Goal: Task Accomplishment & Management: Use online tool/utility

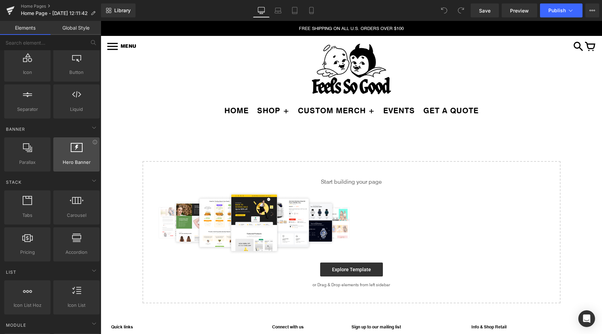
scroll to position [88, 0]
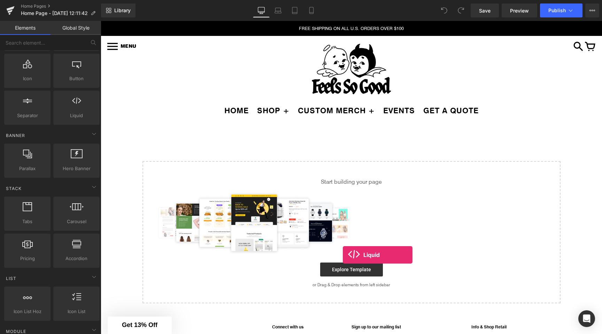
drag, startPoint x: 175, startPoint y: 127, endPoint x: 341, endPoint y: 259, distance: 212.3
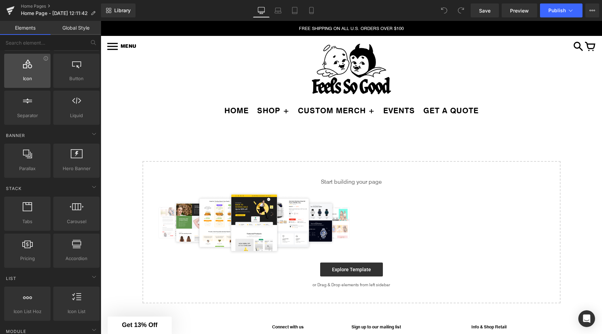
scroll to position [0, 0]
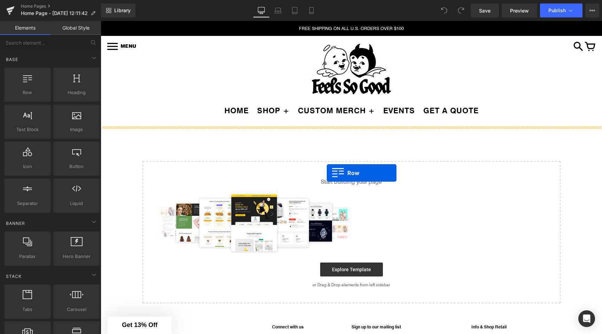
drag, startPoint x: 217, startPoint y: 143, endPoint x: 332, endPoint y: 169, distance: 118.1
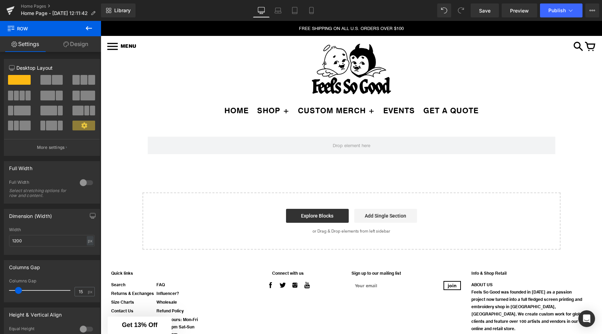
click at [91, 31] on icon at bounding box center [89, 28] width 8 height 8
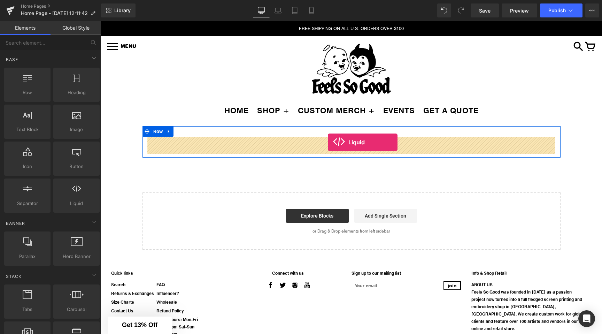
drag, startPoint x: 270, startPoint y: 134, endPoint x: 328, endPoint y: 142, distance: 58.3
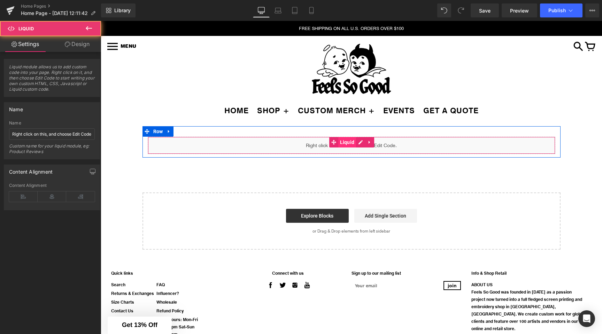
click at [346, 143] on span "Liquid" at bounding box center [347, 142] width 18 height 10
click at [357, 142] on div "Liquid" at bounding box center [351, 144] width 407 height 17
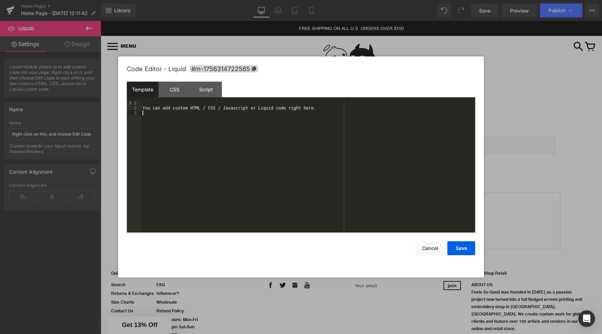
click at [185, 114] on div "You can add custom HTML / CSS / Javascript or Liquid code right here." at bounding box center [308, 171] width 334 height 141
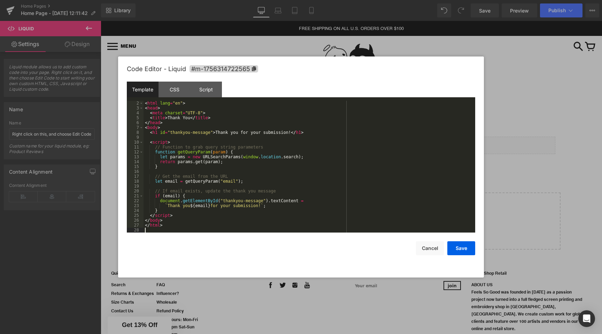
scroll to position [5, 0]
click at [465, 246] on button "Save" at bounding box center [461, 248] width 28 height 14
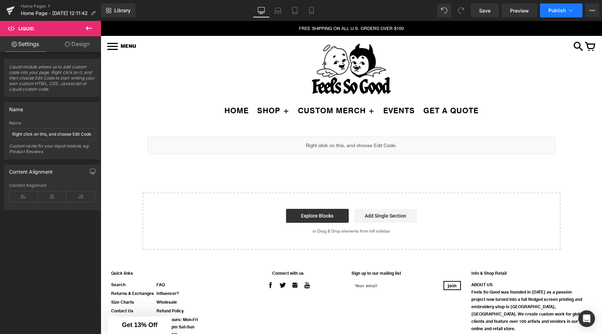
click at [570, 14] on icon at bounding box center [570, 10] width 7 height 7
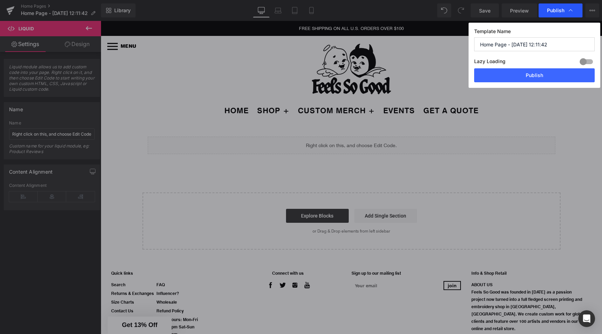
click at [570, 13] on icon at bounding box center [570, 10] width 7 height 7
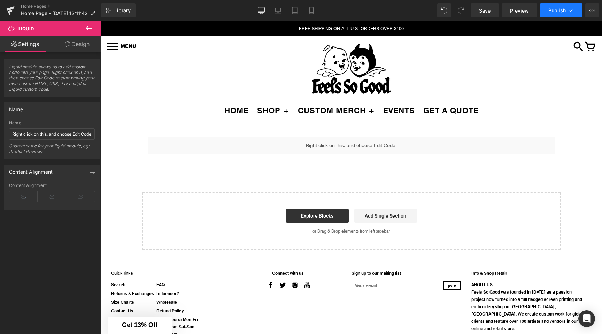
click at [571, 9] on icon at bounding box center [570, 10] width 7 height 7
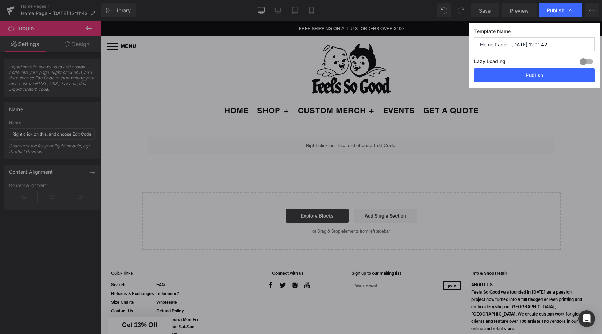
click at [518, 45] on input "Home Page - [DATE] 12:11:42" at bounding box center [534, 44] width 120 height 14
click at [522, 72] on button "Publish" at bounding box center [534, 75] width 120 height 14
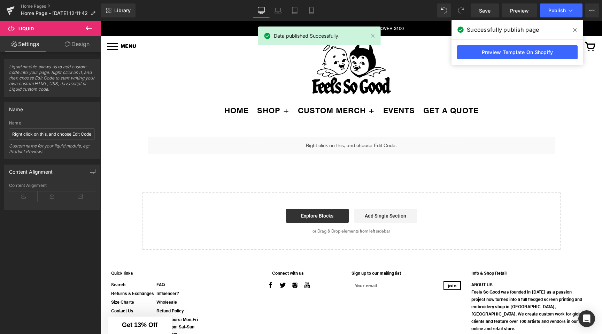
click at [573, 30] on icon at bounding box center [574, 30] width 3 height 6
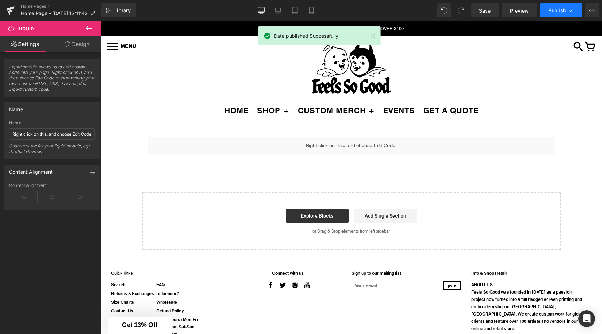
click at [566, 14] on button "Publish" at bounding box center [561, 10] width 42 height 14
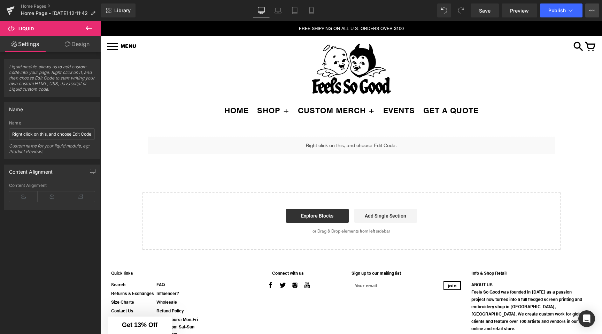
click at [590, 13] on icon at bounding box center [592, 11] width 6 height 6
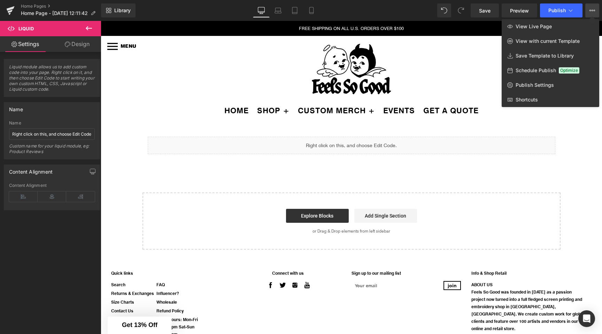
click at [488, 30] on div at bounding box center [351, 177] width 501 height 313
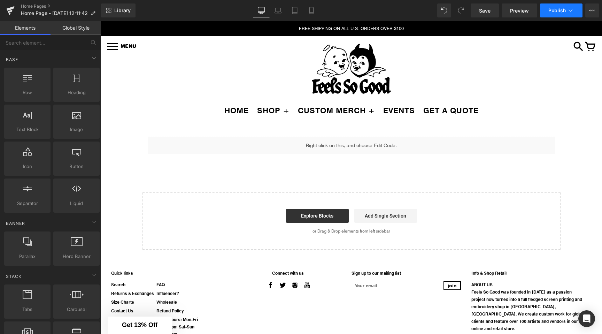
click at [553, 10] on span "Publish" at bounding box center [556, 11] width 17 height 6
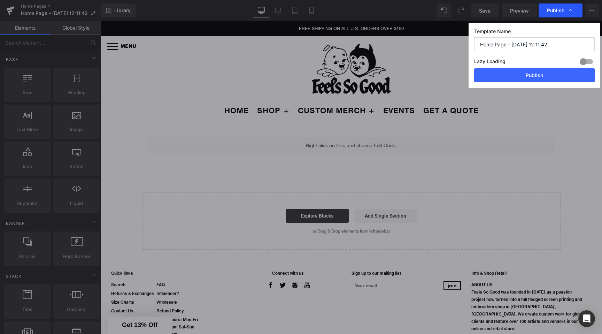
click at [554, 10] on span "Publish" at bounding box center [555, 10] width 17 height 6
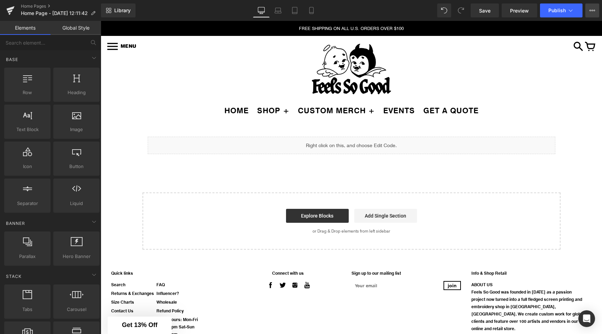
click at [586, 7] on button "View Live Page View with current Template Save Template to Library Schedule Pub…" at bounding box center [592, 10] width 14 height 14
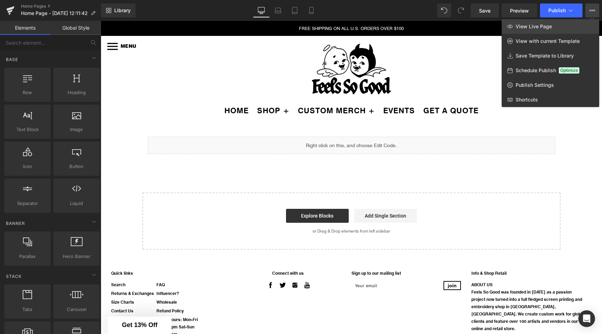
click at [571, 29] on link "View Live Page" at bounding box center [549, 26] width 97 height 15
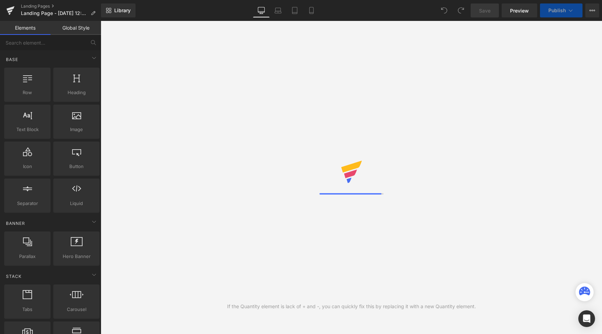
click at [565, 6] on button "Publish" at bounding box center [561, 10] width 42 height 14
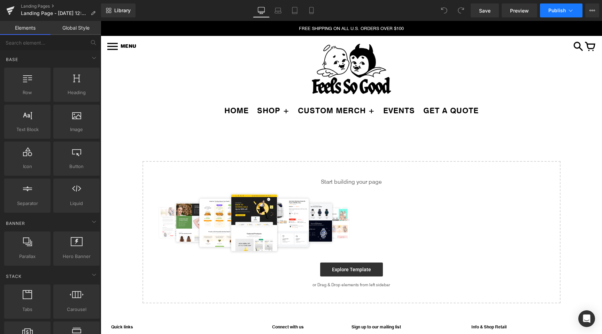
click at [573, 10] on icon at bounding box center [570, 10] width 7 height 7
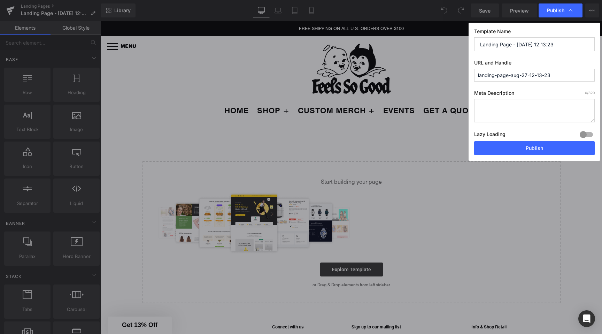
click at [515, 74] on input "landing-page-aug-27-12-13-23" at bounding box center [534, 75] width 120 height 13
paste input "get-a-quote-customs/thank-you?email={email}"
paste input "/thank-you?email={email}"
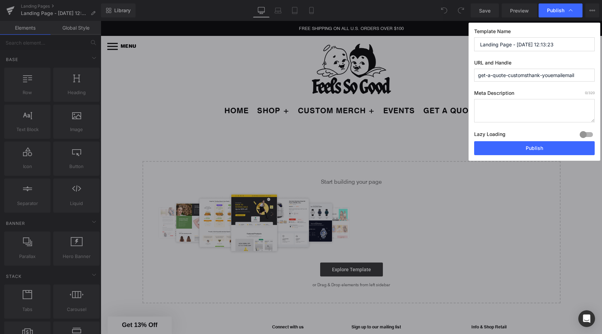
paste input "/thank-you?email={email}"
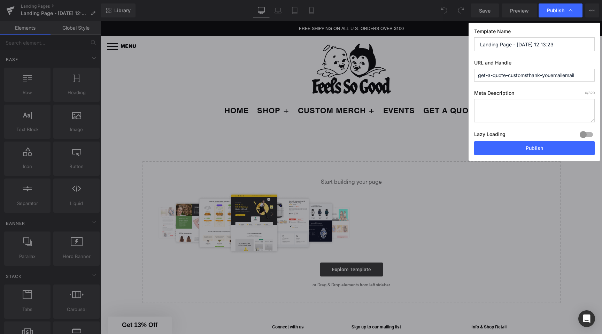
paste input "/thank-you?email={email}"
type input "get-a-quote-customsthank-youemailemail"
click at [0, 0] on label "Meta Description 0 /320" at bounding box center [0, 0] width 0 height 0
click at [0, 0] on textarea at bounding box center [0, 0] width 0 height 0
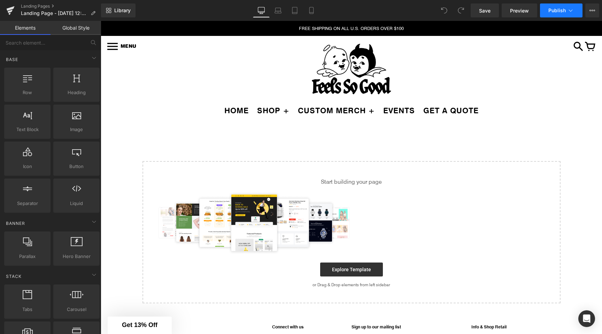
click at [565, 10] on span "Publish" at bounding box center [556, 11] width 17 height 6
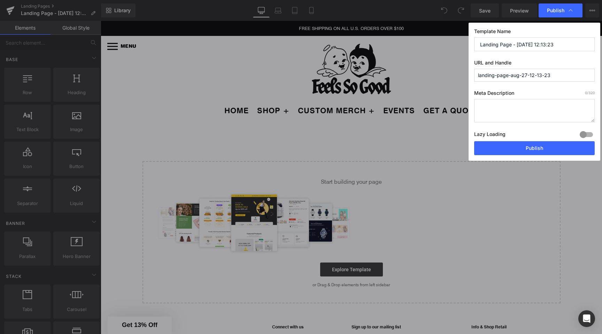
type input "thank"
type input "get-a-quote-customs-thank-you"
click at [531, 39] on input "Landing Page - Aug 27, 12:13:23" at bounding box center [534, 44] width 120 height 14
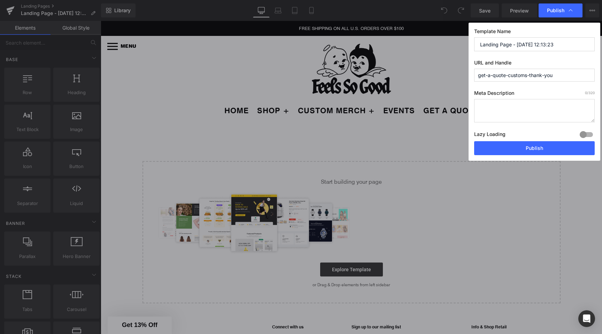
click at [531, 39] on input "Landing Page - Aug 27, 12:13:23" at bounding box center [534, 44] width 120 height 14
type input "Thank You Page"
drag, startPoint x: 522, startPoint y: 145, endPoint x: 421, endPoint y: 124, distance: 102.8
click at [522, 145] on button "Publish" at bounding box center [534, 148] width 120 height 14
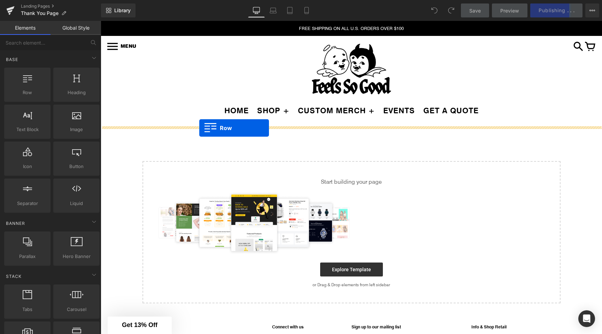
drag, startPoint x: 131, startPoint y: 110, endPoint x: 273, endPoint y: 156, distance: 148.6
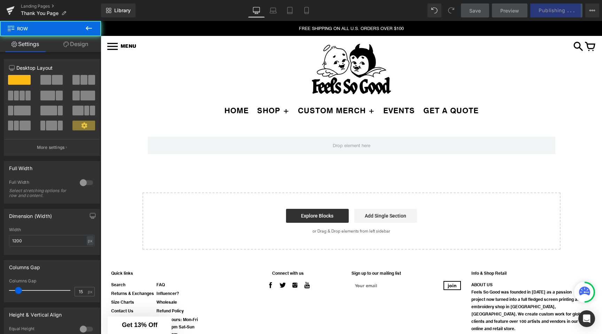
click at [144, 98] on div "MENU 0" at bounding box center [351, 69] width 501 height 67
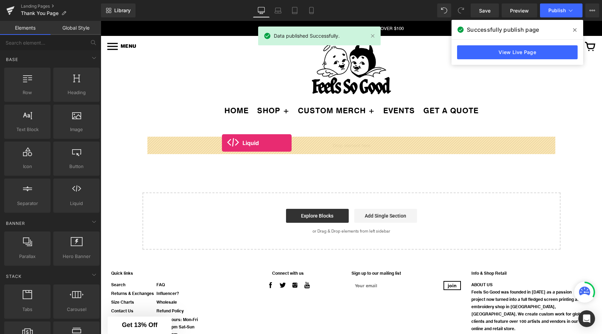
drag, startPoint x: 118, startPoint y: 179, endPoint x: 222, endPoint y: 142, distance: 110.1
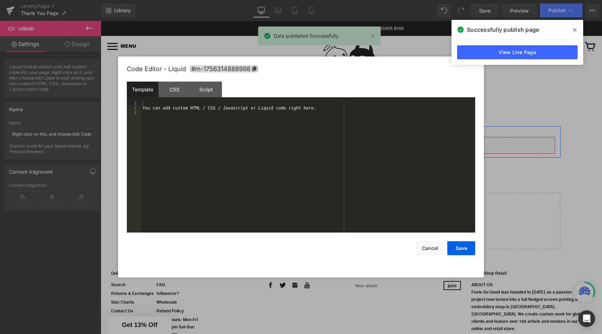
click at [361, 143] on div "Liquid" at bounding box center [351, 144] width 407 height 17
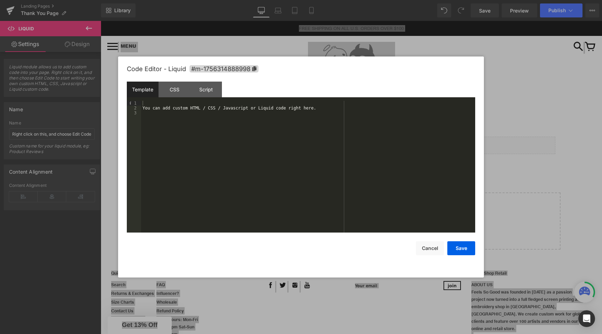
click at [257, 157] on div "You can add custom HTML / CSS / Javascript or Liquid code right here." at bounding box center [308, 171] width 334 height 141
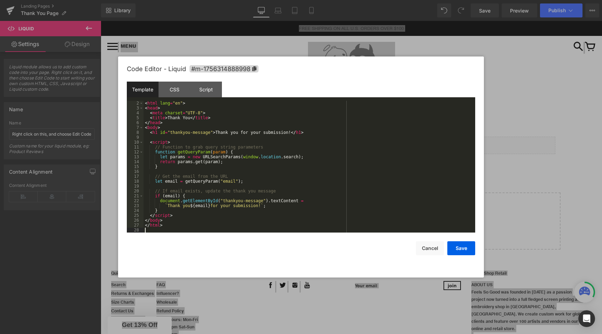
scroll to position [5, 0]
click at [462, 252] on button "Save" at bounding box center [461, 248] width 28 height 14
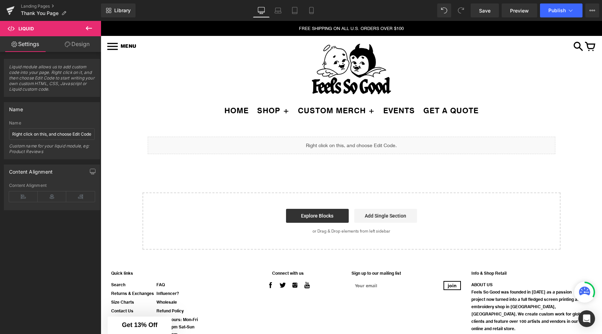
click at [451, 170] on div "Liquid Row Select your layout" at bounding box center [351, 187] width 501 height 123
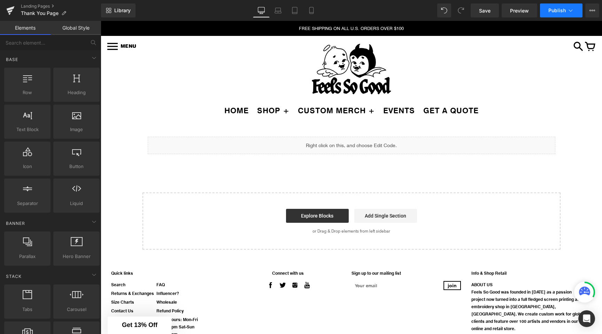
click at [570, 5] on button "Publish" at bounding box center [561, 10] width 42 height 14
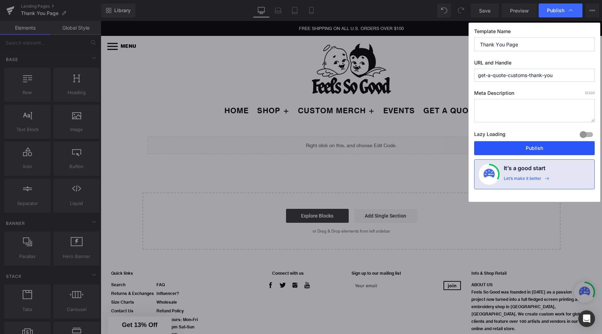
click at [506, 148] on button "Publish" at bounding box center [534, 148] width 120 height 14
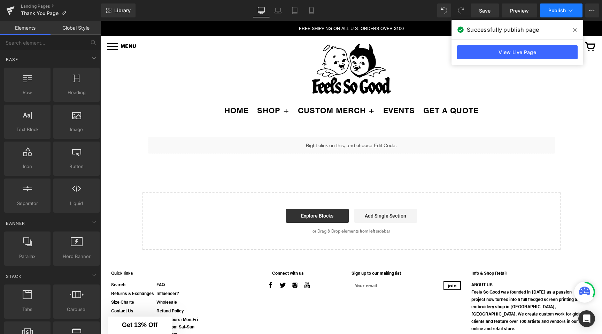
click at [563, 11] on span "Publish" at bounding box center [556, 11] width 17 height 6
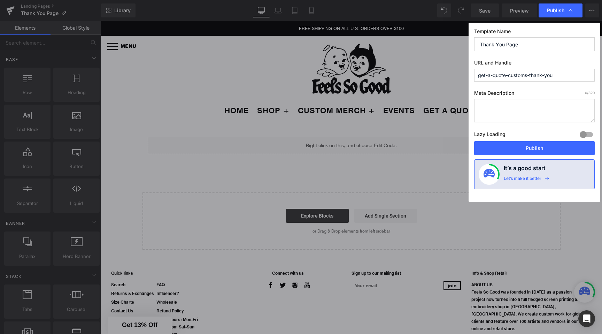
click at [555, 77] on input "get-a-quote-customs-thank-you" at bounding box center [534, 75] width 120 height 13
click at [566, 7] on span "Publish" at bounding box center [560, 10] width 27 height 7
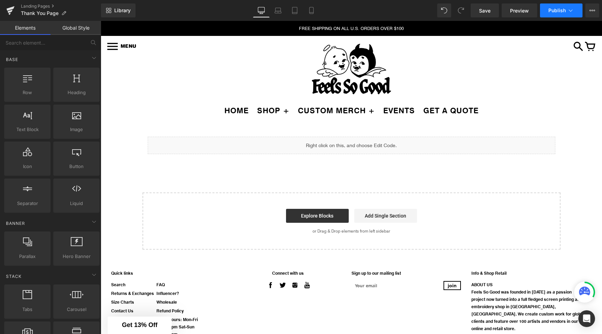
click at [571, 8] on icon at bounding box center [570, 10] width 7 height 7
click at [593, 13] on button "View Live Page View with current Template Save Template to Library Schedule Pub…" at bounding box center [592, 10] width 14 height 14
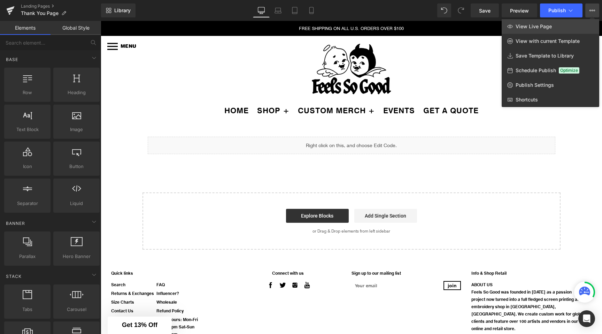
click at [547, 24] on span "View Live Page" at bounding box center [533, 26] width 36 height 6
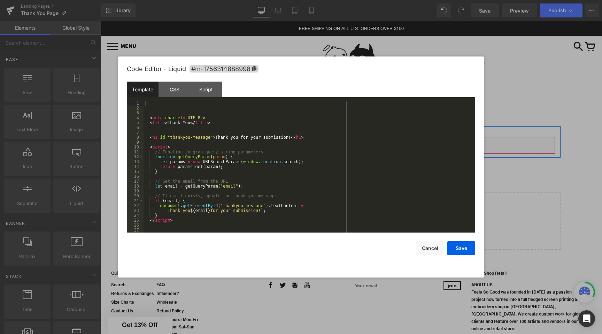
click at [360, 142] on div "Liquid" at bounding box center [351, 144] width 407 height 17
click at [230, 133] on div "< meta charset = "UTF-8" > < title > Thank You </ title > < h1 id = "thankyou-m…" at bounding box center [307, 171] width 329 height 141
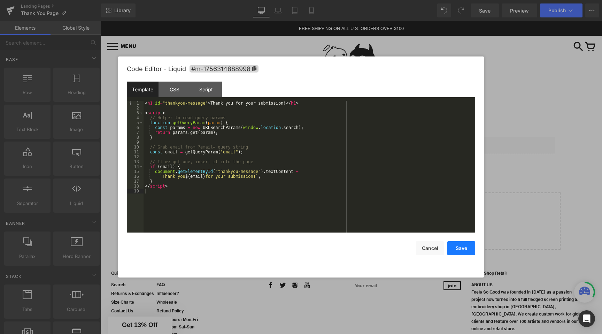
click at [458, 247] on button "Save" at bounding box center [461, 248] width 28 height 14
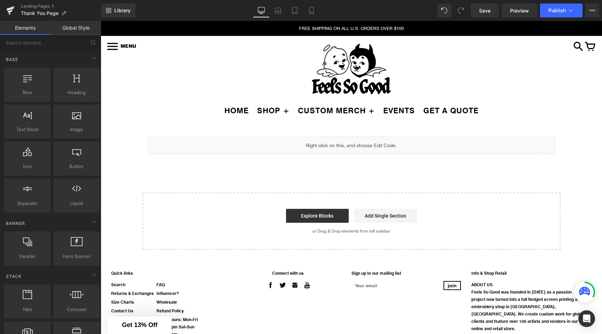
click at [547, 2] on div "Library Desktop Desktop Laptop Tablet Mobile Save Preview Publish Scheduled Vie…" at bounding box center [351, 10] width 501 height 21
click at [547, 14] on button "Publish" at bounding box center [561, 10] width 42 height 14
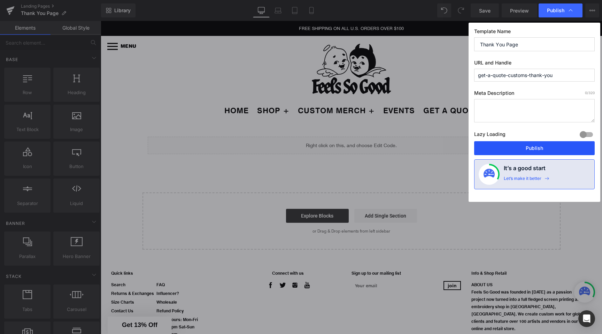
click at [500, 148] on button "Publish" at bounding box center [534, 148] width 120 height 14
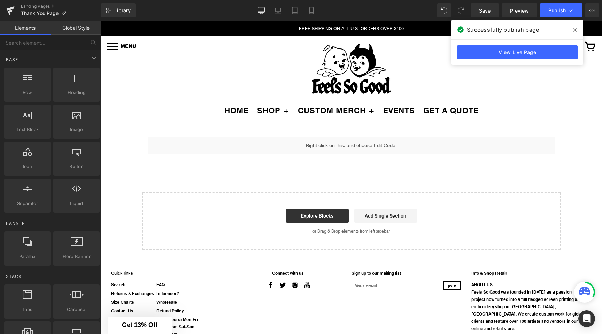
click at [101, 21] on div at bounding box center [101, 21] width 0 height 0
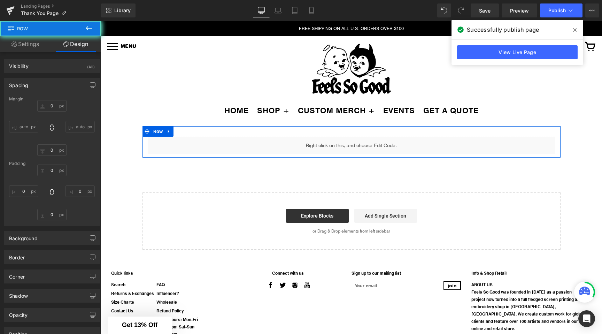
type input "0"
type input "30"
type input "0"
type input "10"
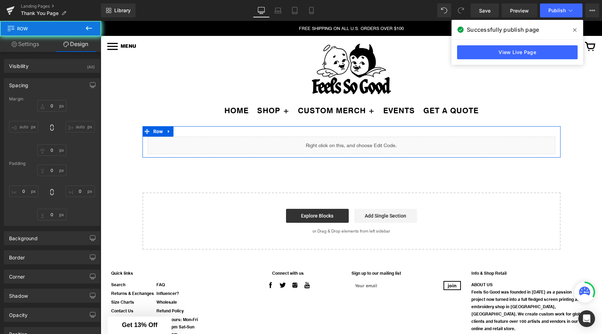
type input "0"
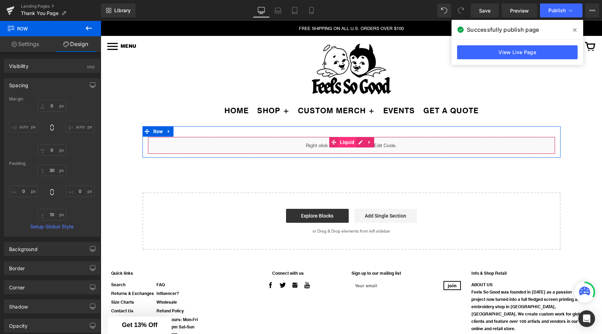
click at [355, 142] on span "Liquid" at bounding box center [347, 142] width 18 height 10
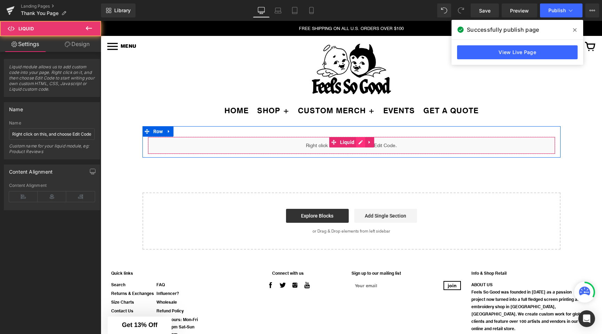
click at [361, 143] on div "Liquid" at bounding box center [351, 144] width 407 height 17
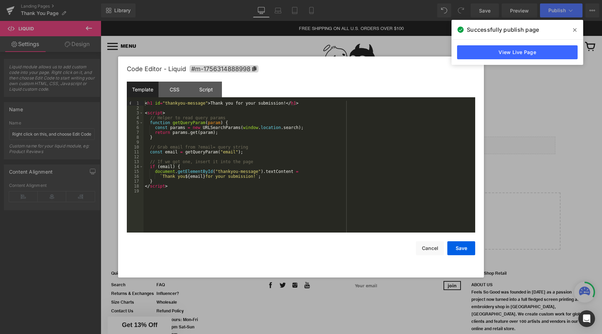
click at [188, 130] on div "< h1 id = "thankyou-message" > Thank you for your submission! </ h1 > < script …" at bounding box center [308, 171] width 331 height 141
click at [172, 90] on div "CSS" at bounding box center [174, 89] width 32 height 16
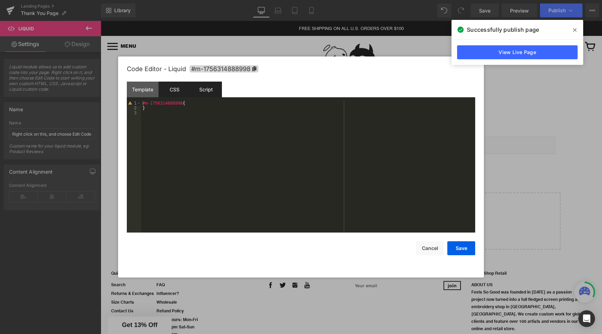
click at [199, 92] on div "Script" at bounding box center [206, 89] width 32 height 16
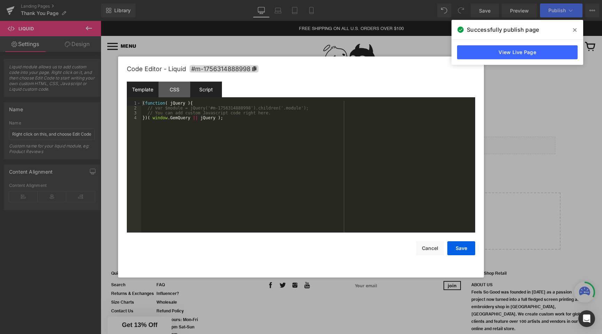
click at [140, 89] on div "Template" at bounding box center [143, 89] width 32 height 16
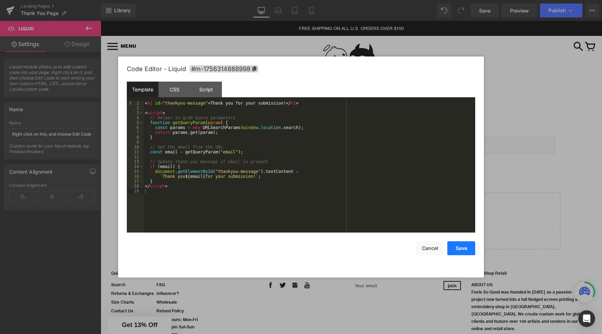
click at [464, 248] on button "Save" at bounding box center [461, 248] width 28 height 14
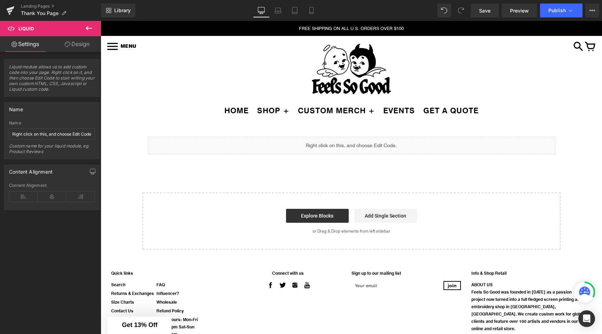
click at [93, 23] on button at bounding box center [89, 28] width 24 height 15
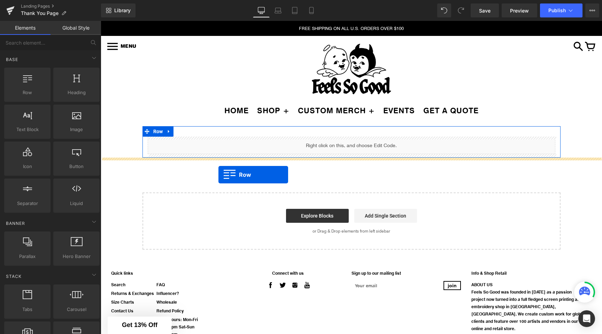
drag, startPoint x: 197, startPoint y: 126, endPoint x: 218, endPoint y: 174, distance: 51.9
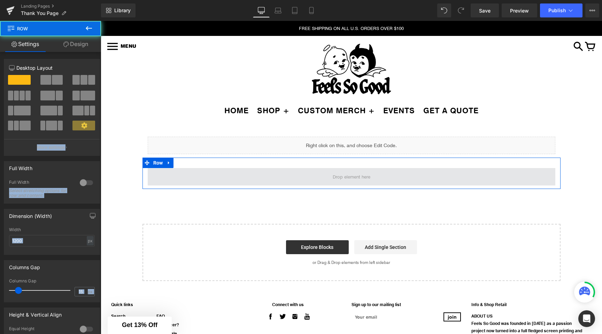
drag, startPoint x: 144, startPoint y: 137, endPoint x: 225, endPoint y: 174, distance: 88.6
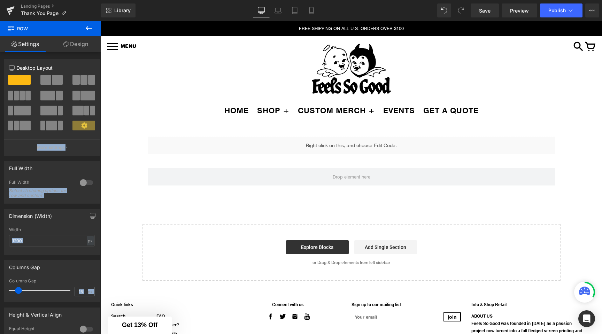
click at [90, 31] on icon at bounding box center [89, 28] width 8 height 8
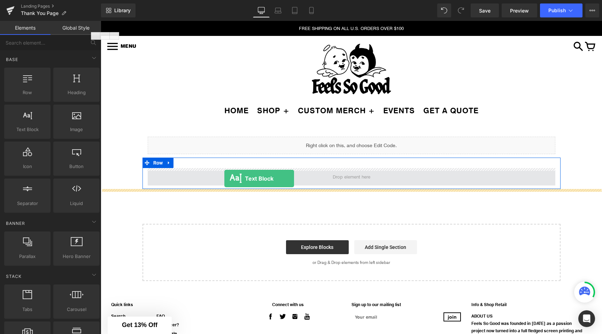
drag, startPoint x: 126, startPoint y: 142, endPoint x: 224, endPoint y: 178, distance: 104.4
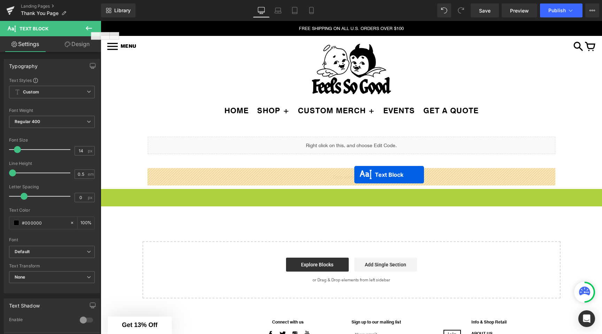
drag, startPoint x: 332, startPoint y: 193, endPoint x: 354, endPoint y: 174, distance: 28.9
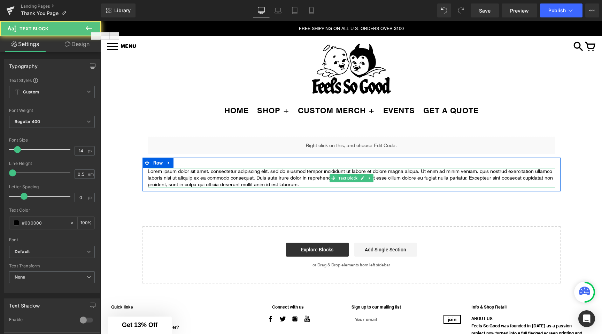
click at [288, 173] on p "Lorem ipsum dolor sit amet, consectetur adipiscing elit, sed do eiusmod tempor …" at bounding box center [351, 178] width 407 height 20
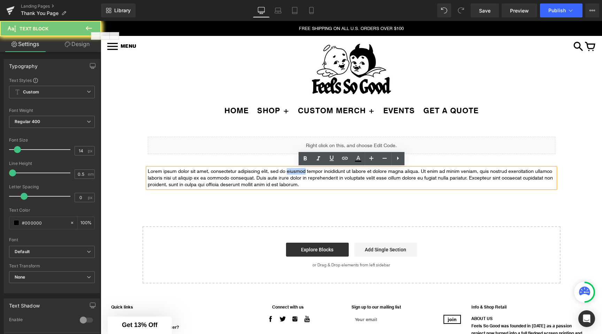
click at [288, 173] on p "Lorem ipsum dolor sit amet, consectetur adipiscing elit, sed do eiusmod tempor …" at bounding box center [351, 178] width 407 height 20
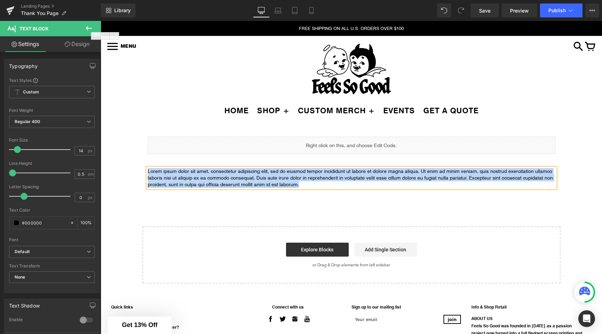
paste div
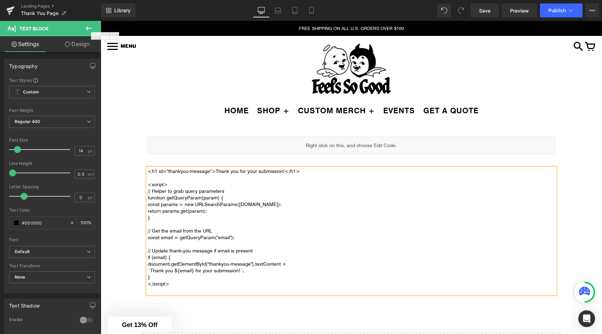
click at [124, 165] on div "Liquid Row <h1 id="thankyou-message">Thank you for your submission!</h1> <scrip…" at bounding box center [351, 257] width 501 height 263
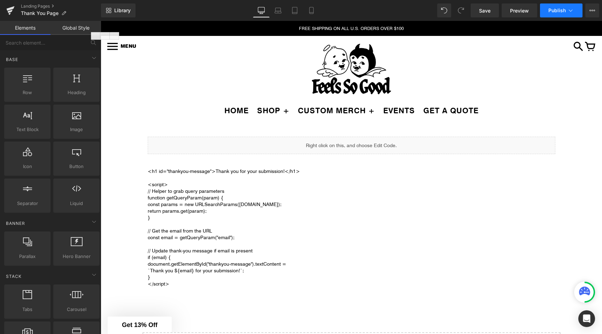
click at [554, 12] on span "Publish" at bounding box center [556, 11] width 17 height 6
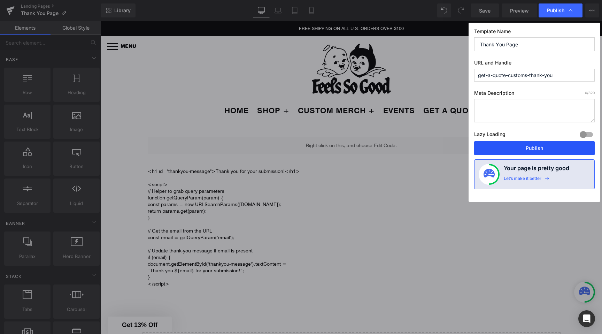
click at [491, 149] on button "Publish" at bounding box center [534, 148] width 120 height 14
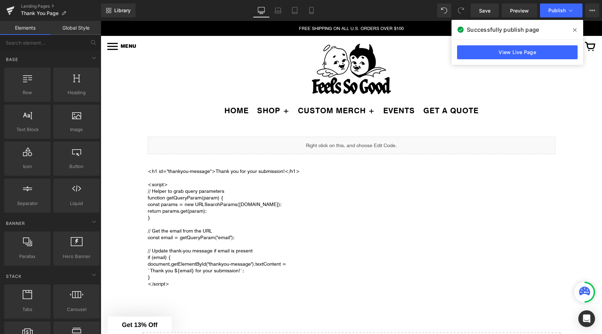
click at [574, 31] on icon at bounding box center [574, 30] width 3 height 6
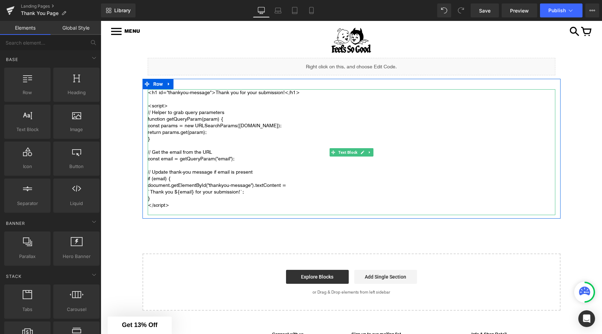
scroll to position [48, 0]
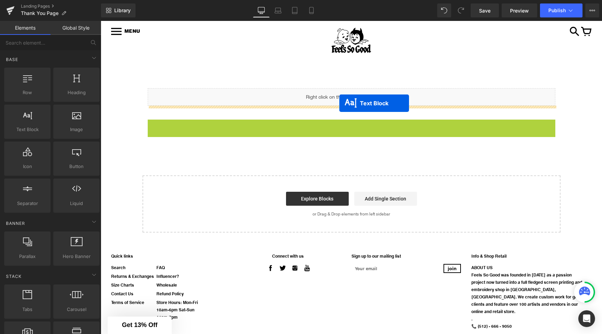
drag, startPoint x: 334, startPoint y: 181, endPoint x: 339, endPoint y: 103, distance: 78.2
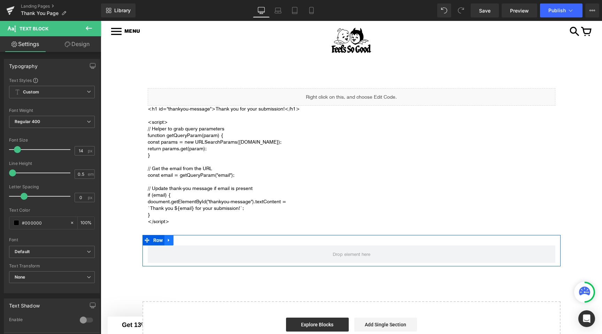
click at [170, 241] on icon at bounding box center [168, 239] width 5 height 5
click at [187, 241] on icon at bounding box center [187, 239] width 5 height 5
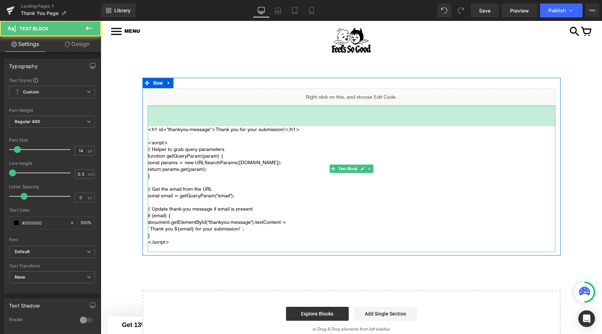
drag, startPoint x: 176, startPoint y: 106, endPoint x: 178, endPoint y: 131, distance: 24.5
click at [178, 131] on div "<h1 id="thankyou-message">Thank you for your submission!</h1> <script> // Helpe…" at bounding box center [351, 178] width 407 height 146
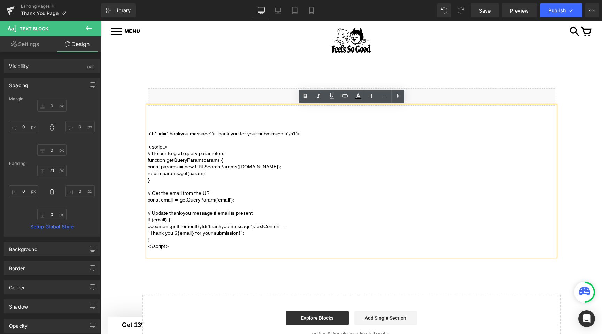
click at [119, 135] on div "Liquid <h1 id="thankyou-message">Thank you for your submission!</h1> <script> /…" at bounding box center [351, 215] width 501 height 274
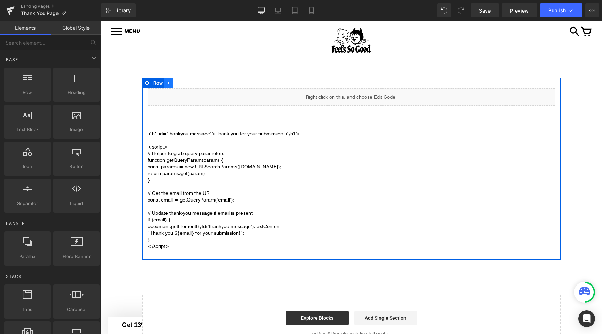
click at [168, 83] on icon at bounding box center [168, 82] width 1 height 3
click at [178, 84] on icon at bounding box center [177, 82] width 5 height 5
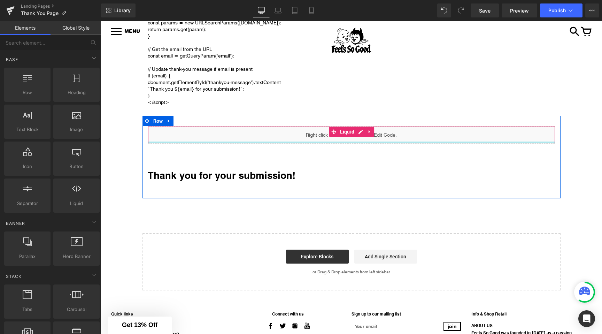
scroll to position [141, 0]
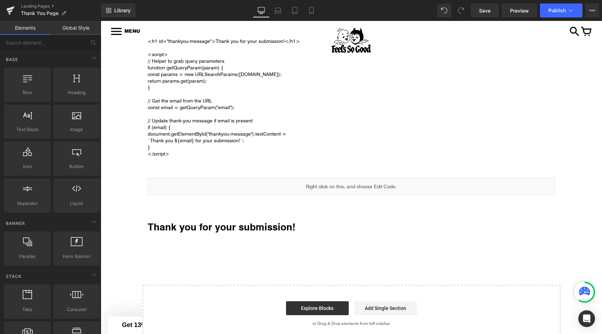
click at [189, 228] on h1 "Thank you for your submission!" at bounding box center [351, 226] width 407 height 13
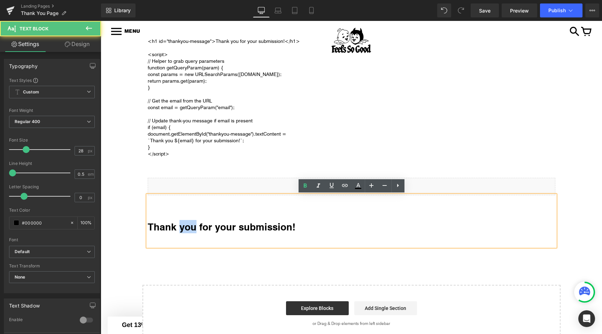
click at [189, 228] on h1 "Thank you for your submission!" at bounding box center [351, 226] width 407 height 13
click at [208, 226] on h1 "Thank you for your submission!" at bounding box center [351, 226] width 407 height 13
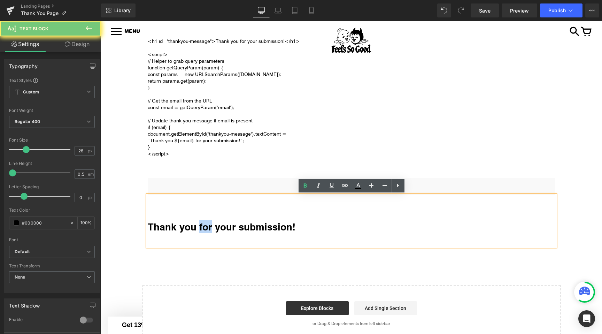
click at [208, 226] on h1 "Thank you for your submission!" at bounding box center [351, 226] width 407 height 13
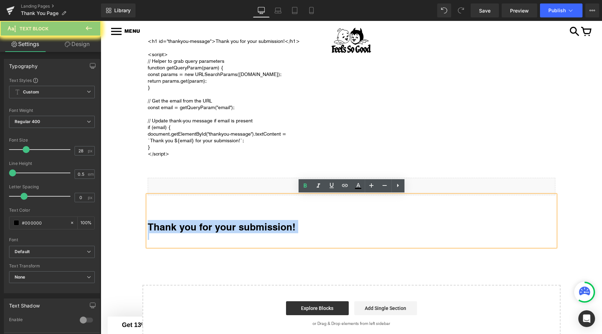
click at [208, 226] on h1 "Thank you for your submission!" at bounding box center [351, 226] width 407 height 13
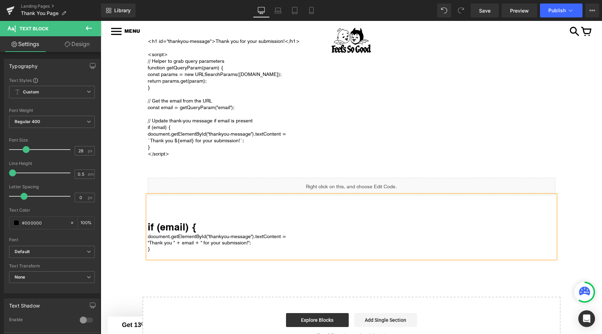
click at [119, 228] on div "Liquid <h1 id="thankyou-message">Thank you for your submission!</h1> <script> /…" at bounding box center [351, 169] width 501 height 368
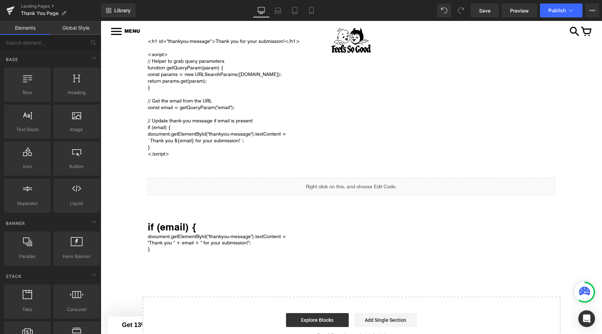
click at [172, 223] on h1 "if (email) {" at bounding box center [351, 226] width 407 height 13
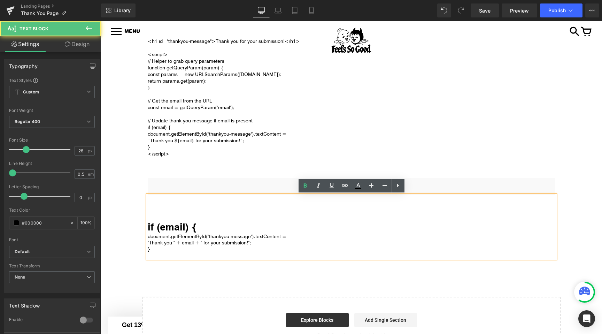
click at [173, 218] on div "if (email) { document.getElementById("thankyou-message").textContent = "Thank y…" at bounding box center [351, 226] width 407 height 63
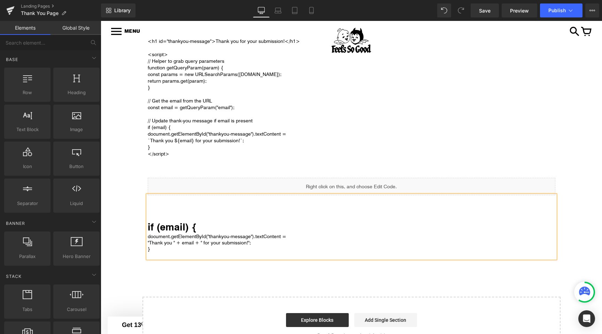
click at [121, 244] on div "Liquid <h1 id="thankyou-message">Thank you for your submission!</h1> <script> /…" at bounding box center [351, 169] width 501 height 368
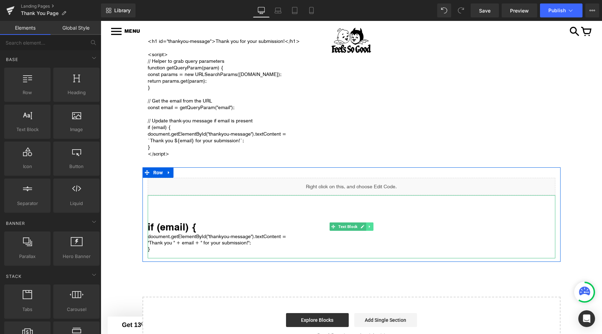
click at [367, 225] on link at bounding box center [369, 226] width 7 height 8
click at [370, 225] on link at bounding box center [372, 226] width 7 height 8
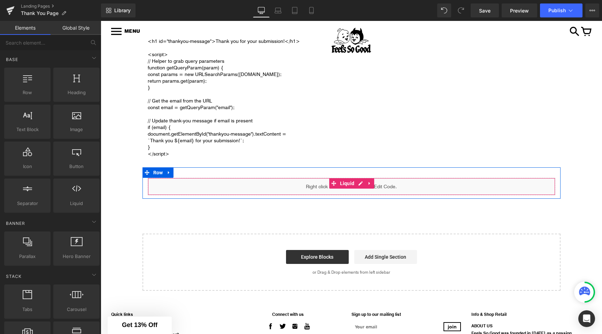
click at [363, 185] on div "Liquid" at bounding box center [351, 186] width 407 height 17
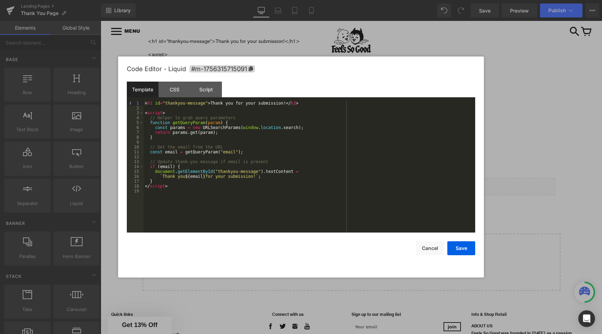
click at [158, 174] on div "< h1 id = "thankyou-message" > Thank you for your submission! </ h1 > < script …" at bounding box center [308, 171] width 331 height 141
click at [151, 168] on div "< h1 id = "thankyou-message" > Thank you for your submission! </ h1 > < script …" at bounding box center [308, 171] width 331 height 141
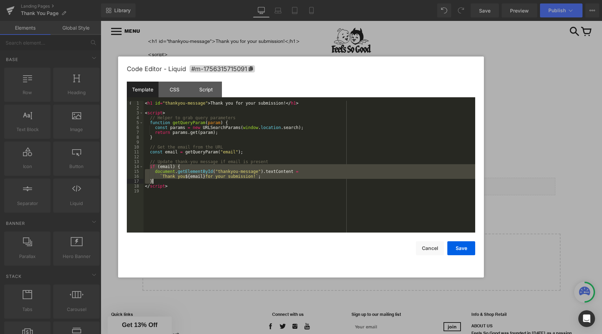
drag, startPoint x: 150, startPoint y: 167, endPoint x: 268, endPoint y: 181, distance: 118.5
click at [268, 181] on div "< h1 id = "thankyou-message" > Thank you for your submission! </ h1 > < script …" at bounding box center [308, 171] width 331 height 141
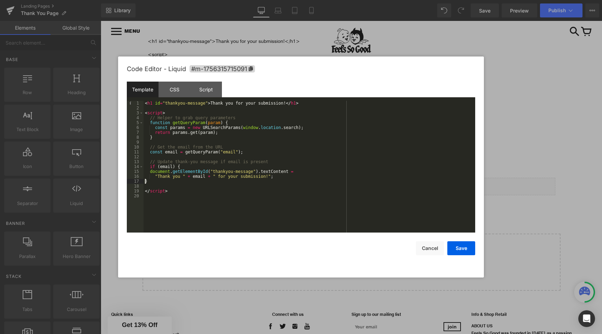
click at [144, 182] on div "< h1 id = "thankyou-message" > Thank you for your submission! </ h1 > < script …" at bounding box center [308, 171] width 331 height 141
click at [147, 185] on div "< h1 id = "thankyou-message" > Thank you for your submission! </ h1 > < script …" at bounding box center [308, 171] width 331 height 141
click at [466, 251] on button "Save" at bounding box center [461, 248] width 28 height 14
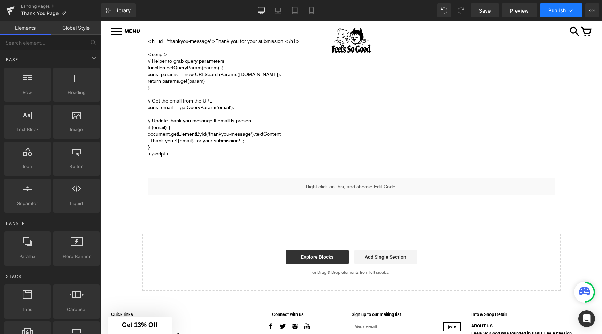
click at [555, 10] on span "Publish" at bounding box center [556, 11] width 17 height 6
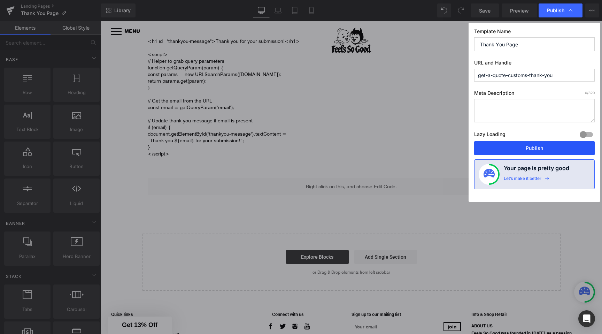
click at [504, 147] on button "Publish" at bounding box center [534, 148] width 120 height 14
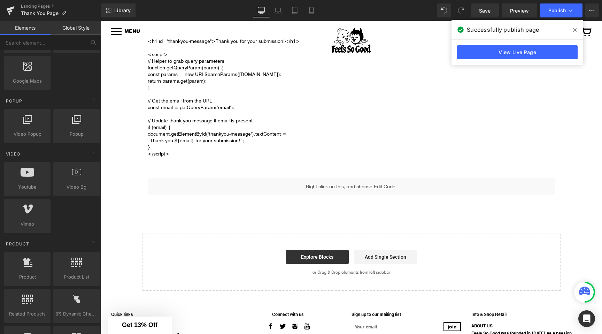
scroll to position [0, 0]
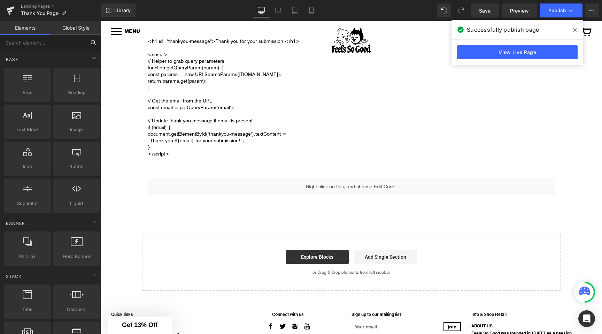
click at [48, 41] on input "text" at bounding box center [43, 42] width 86 height 15
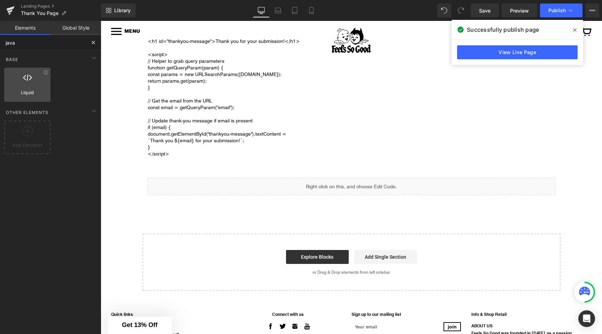
click at [26, 94] on span "Liquid" at bounding box center [27, 92] width 42 height 7
click at [44, 72] on icon at bounding box center [45, 72] width 5 height 5
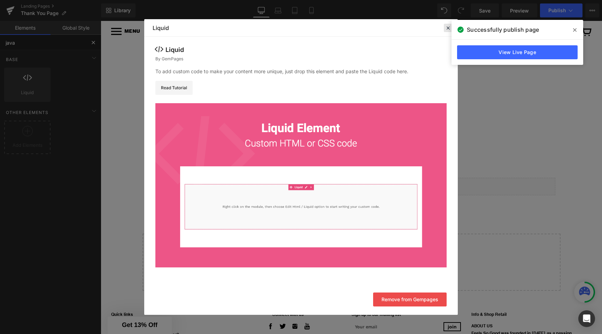
type input "java"
click at [445, 27] on icon at bounding box center [448, 28] width 6 height 6
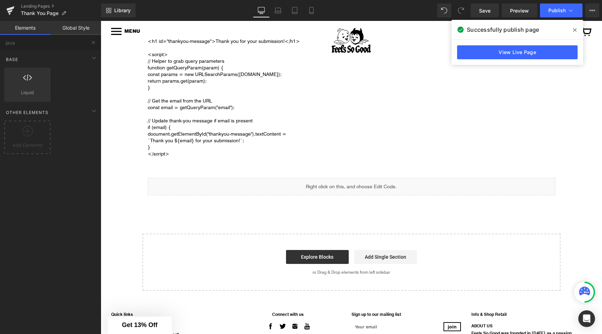
click at [574, 30] on icon at bounding box center [574, 29] width 3 height 3
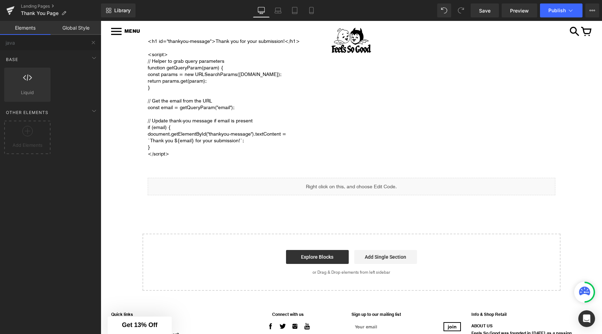
click at [74, 140] on div "Add Elements" at bounding box center [52, 137] width 98 height 36
click at [29, 134] on icon at bounding box center [27, 131] width 10 height 10
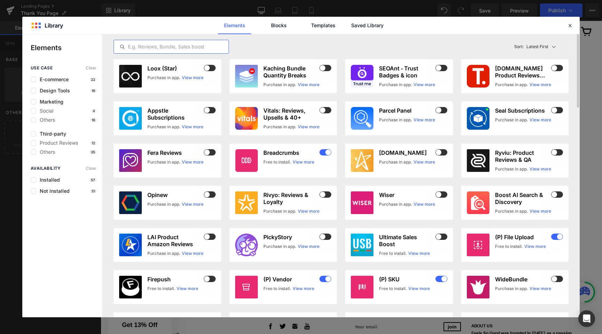
click at [158, 50] on input "text" at bounding box center [171, 46] width 115 height 8
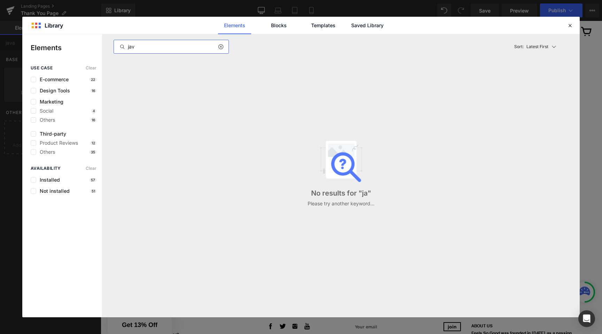
type input "java"
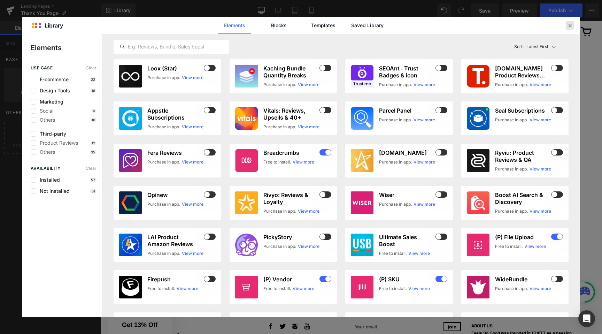
click at [572, 23] on icon at bounding box center [569, 25] width 6 height 6
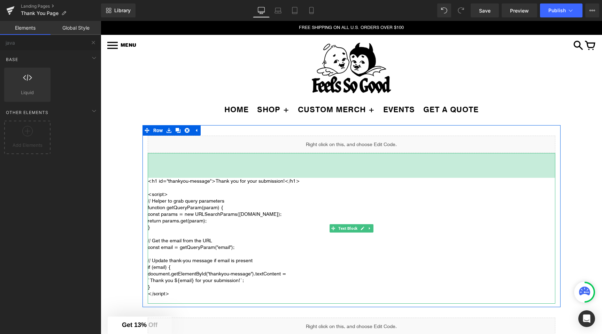
scroll to position [52, 0]
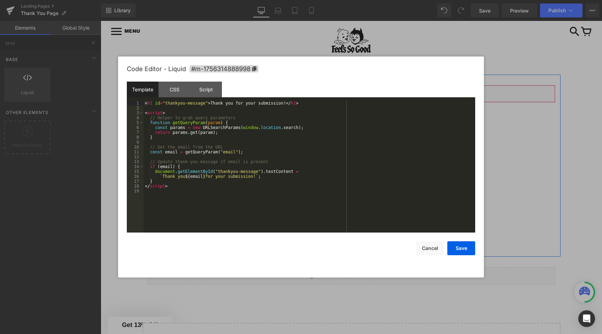
click at [364, 93] on div "Liquid" at bounding box center [351, 93] width 407 height 17
click at [209, 91] on div "Script" at bounding box center [206, 89] width 32 height 16
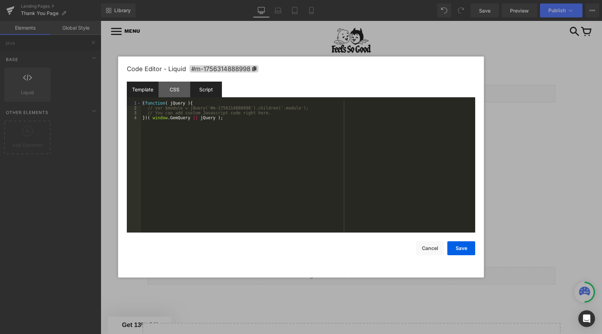
click at [143, 90] on div "Template" at bounding box center [143, 89] width 32 height 16
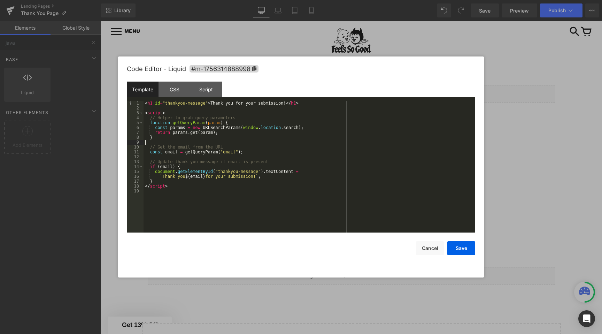
click at [217, 140] on div "< h1 id = "thankyou-message" > Thank you for your submission! </ h1 > < script …" at bounding box center [308, 171] width 331 height 141
click at [429, 253] on button "Cancel" at bounding box center [430, 248] width 28 height 14
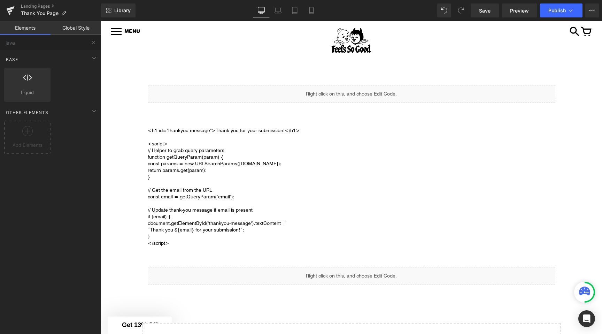
click at [112, 151] on div "Liquid <h1 id="thankyou-message">Thank you for your submission!</h1> <script> /…" at bounding box center [351, 227] width 501 height 305
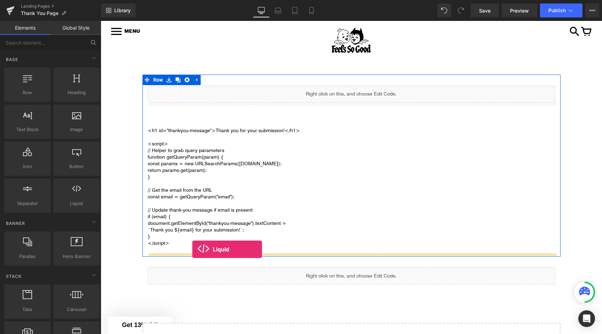
drag, startPoint x: 158, startPoint y: 217, endPoint x: 192, endPoint y: 249, distance: 47.0
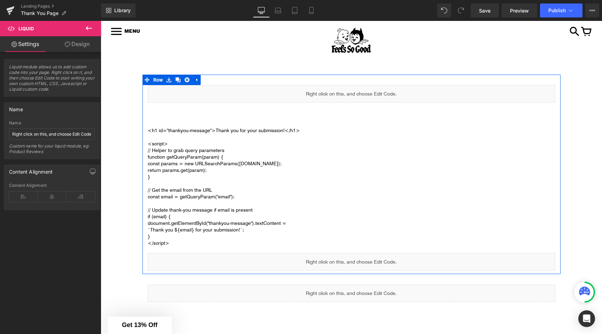
click at [356, 258] on div "Liquid" at bounding box center [351, 261] width 407 height 17
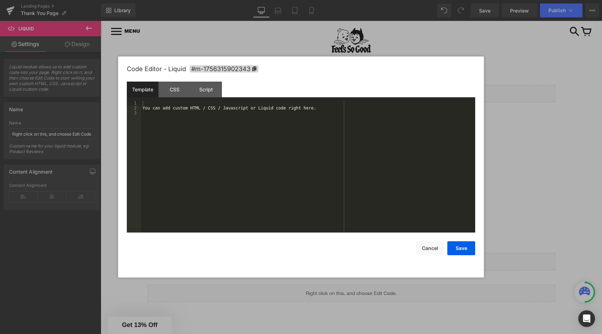
click at [233, 166] on div "You can add custom HTML / CSS / Javascript or Liquid code right here." at bounding box center [308, 171] width 334 height 141
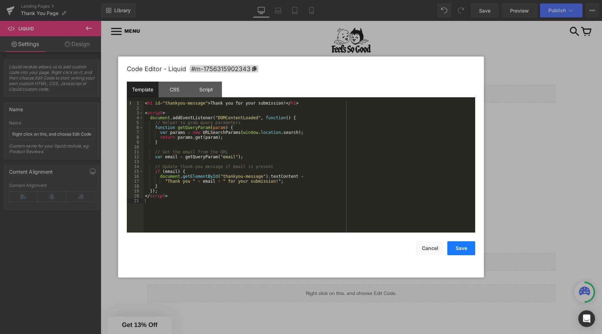
click at [465, 253] on button "Save" at bounding box center [461, 248] width 28 height 14
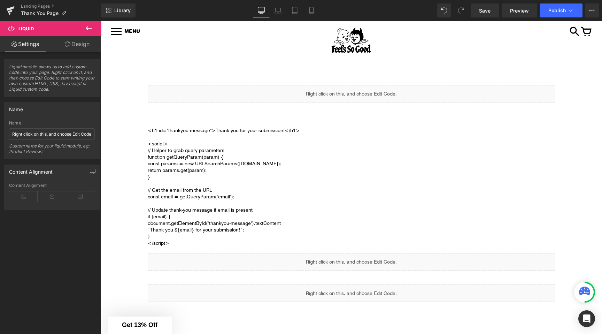
click at [561, 2] on div "Library Desktop Desktop Laptop Tablet Mobile Save Preview Publish Scheduled Vie…" at bounding box center [351, 10] width 501 height 21
click at [559, 8] on span "Publish" at bounding box center [556, 11] width 17 height 6
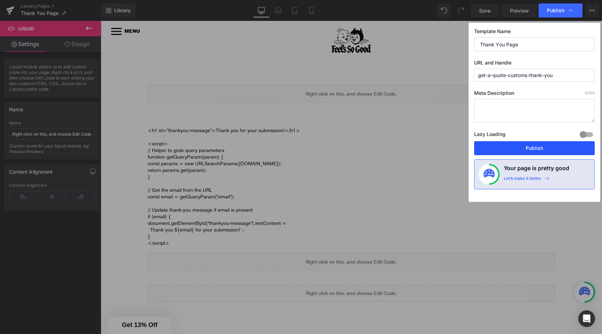
click at [504, 146] on button "Publish" at bounding box center [534, 148] width 120 height 14
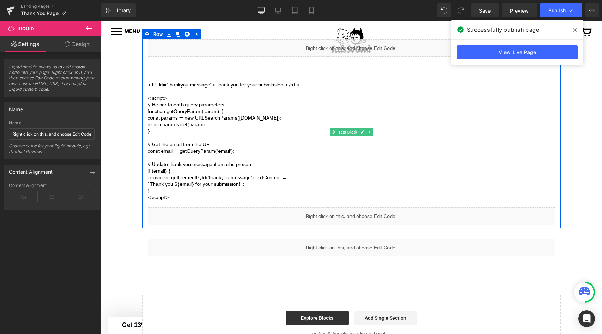
scroll to position [107, 0]
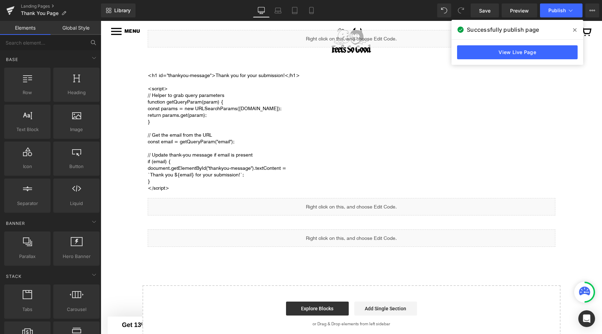
click at [125, 215] on div "Liquid <h1 id="thankyou-message">Thank you for your submission!</h1> <script> /…" at bounding box center [351, 180] width 501 height 322
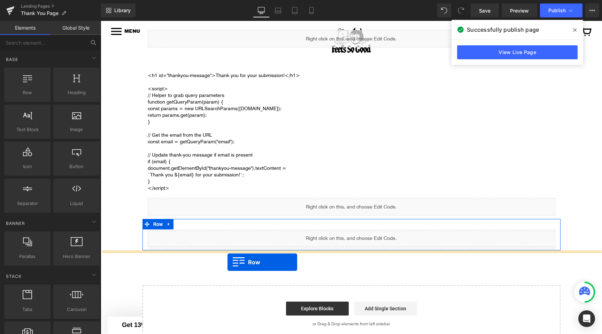
drag, startPoint x: 186, startPoint y: 171, endPoint x: 227, endPoint y: 262, distance: 100.3
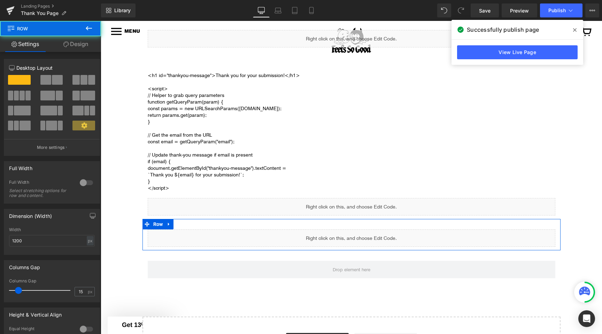
click at [93, 25] on button at bounding box center [89, 28] width 24 height 15
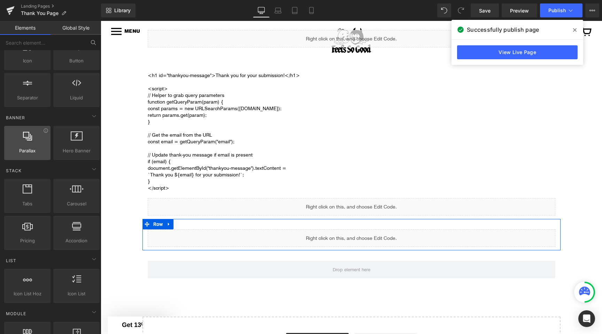
scroll to position [84, 0]
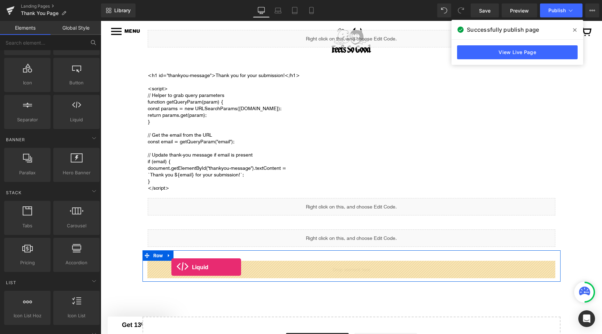
drag, startPoint x: 173, startPoint y: 138, endPoint x: 171, endPoint y: 267, distance: 129.2
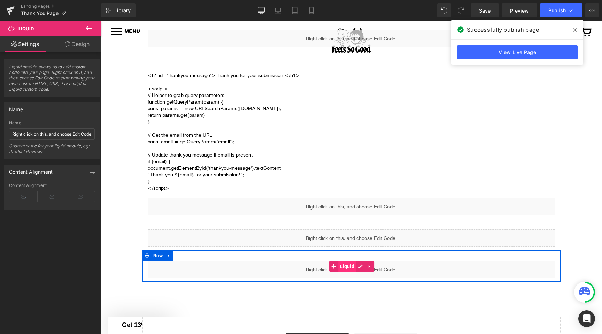
click at [350, 265] on span "Liquid" at bounding box center [347, 266] width 18 height 10
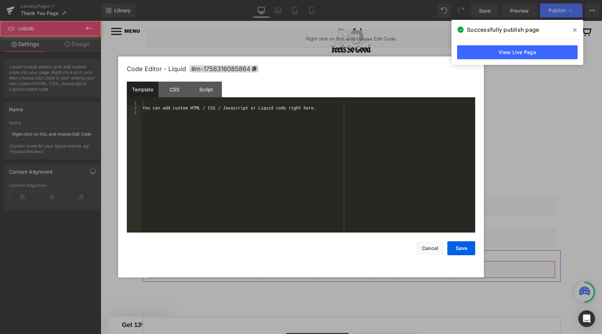
click at [360, 265] on div "Liquid" at bounding box center [351, 268] width 407 height 17
click at [222, 110] on div "You can add custom HTML / CSS / Javascript or Liquid code right here." at bounding box center [308, 171] width 334 height 141
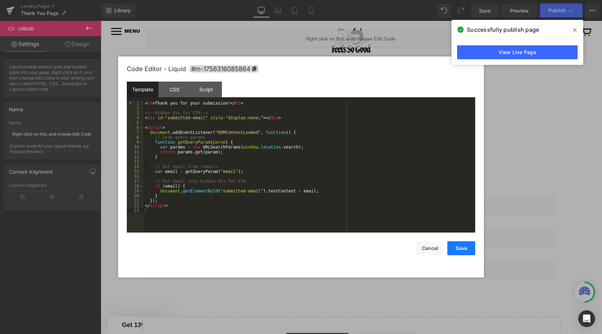
click at [457, 246] on button "Save" at bounding box center [461, 248] width 28 height 14
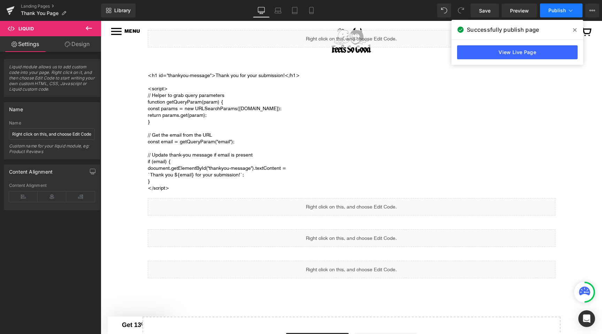
click at [570, 8] on icon at bounding box center [570, 10] width 7 height 7
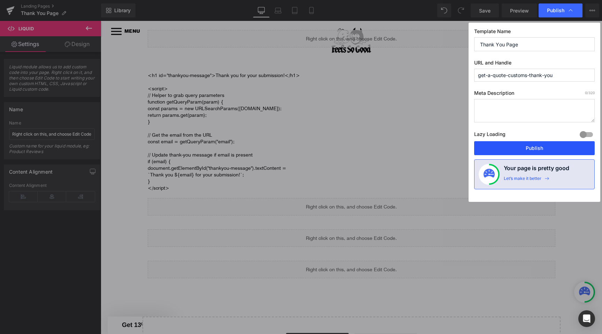
click at [496, 148] on button "Publish" at bounding box center [534, 148] width 120 height 14
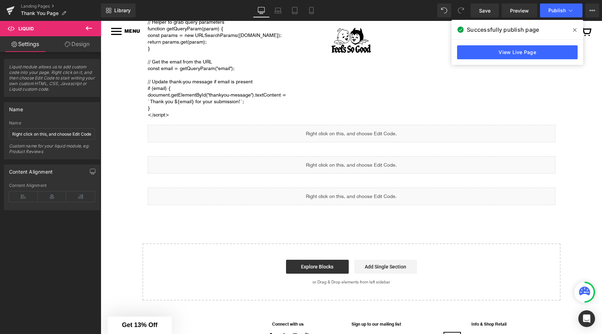
scroll to position [205, 0]
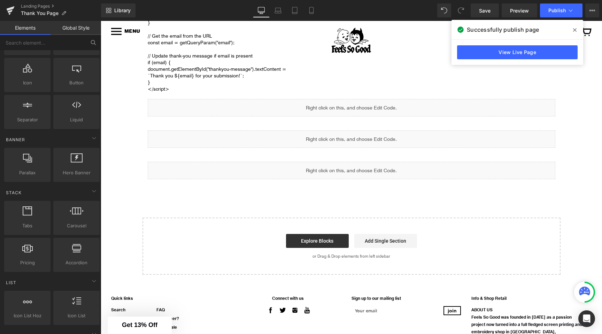
click at [130, 165] on div "Liquid <h1 id="thankyou-message">Thank you for your submission!</h1> <script> /…" at bounding box center [351, 98] width 501 height 354
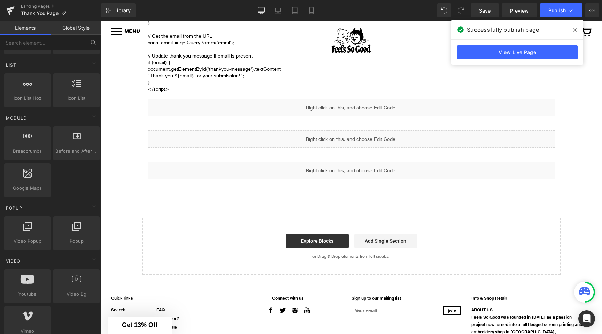
scroll to position [0, 0]
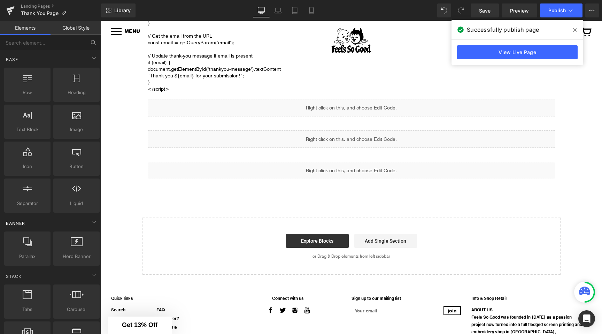
click at [50, 220] on div "Banner" at bounding box center [52, 223] width 98 height 14
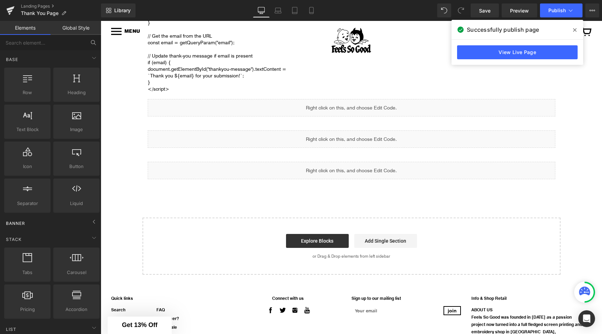
click at [37, 223] on div "Banner" at bounding box center [52, 223] width 98 height 14
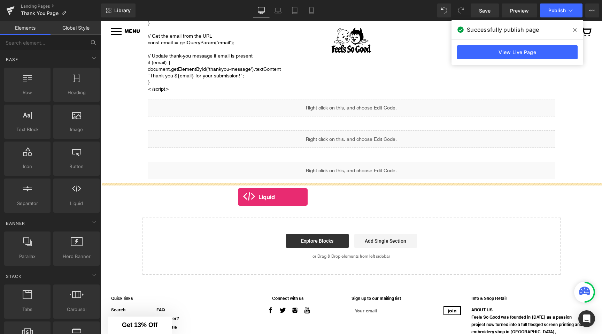
drag, startPoint x: 171, startPoint y: 208, endPoint x: 237, endPoint y: 197, distance: 67.5
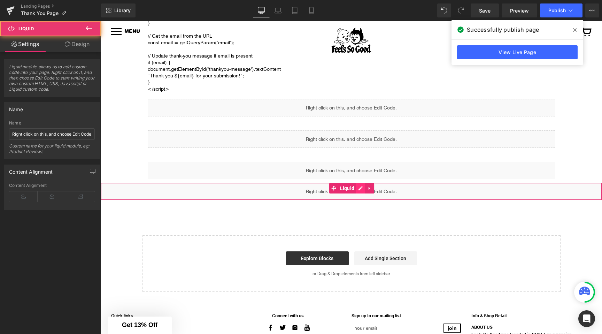
click at [359, 187] on div "Liquid" at bounding box center [351, 190] width 501 height 17
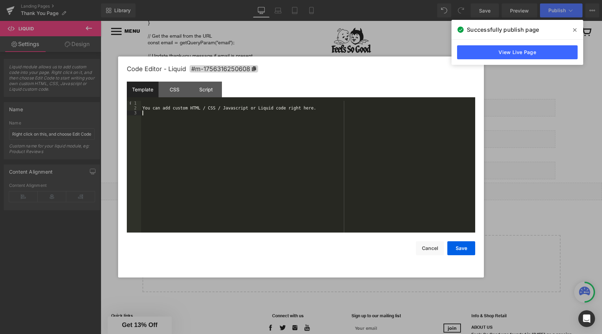
click at [225, 134] on div "You can add custom HTML / CSS / Javascript or Liquid code right here." at bounding box center [308, 171] width 334 height 141
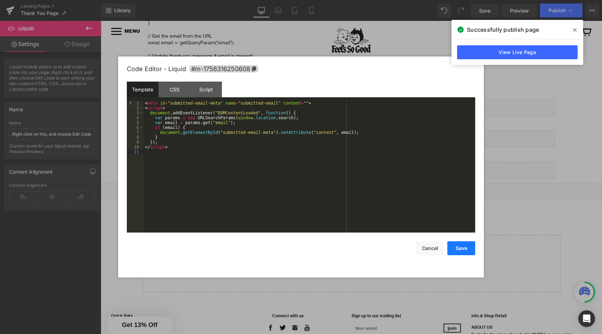
click at [460, 243] on button "Save" at bounding box center [461, 248] width 28 height 14
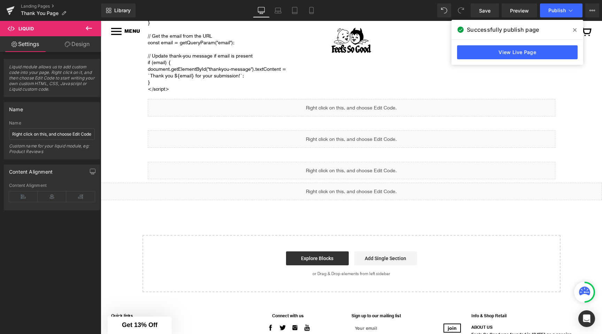
click at [574, 31] on icon at bounding box center [574, 30] width 3 height 6
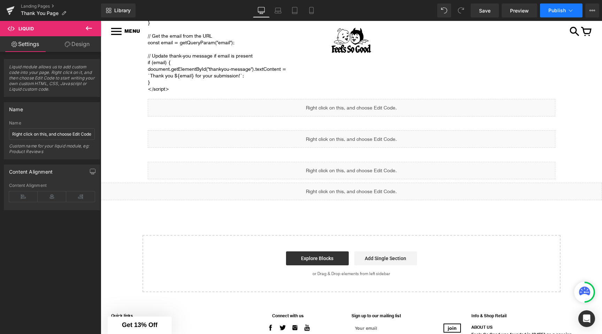
click at [563, 16] on button "Publish" at bounding box center [561, 10] width 42 height 14
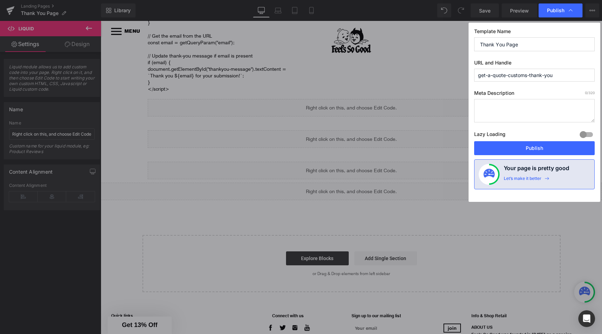
click at [530, 140] on div "Lazy Loading Build Upgrade plan to unlock" at bounding box center [534, 135] width 120 height 11
click at [524, 149] on button "Publish" at bounding box center [534, 148] width 120 height 14
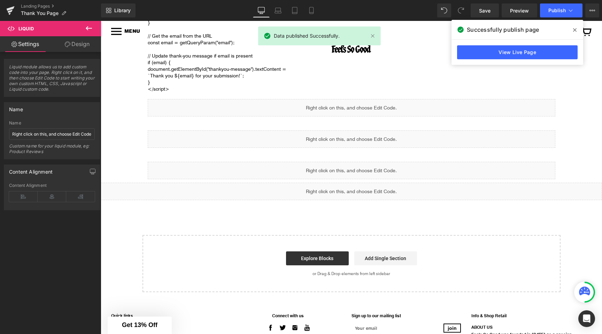
click at [573, 28] on icon at bounding box center [574, 29] width 3 height 3
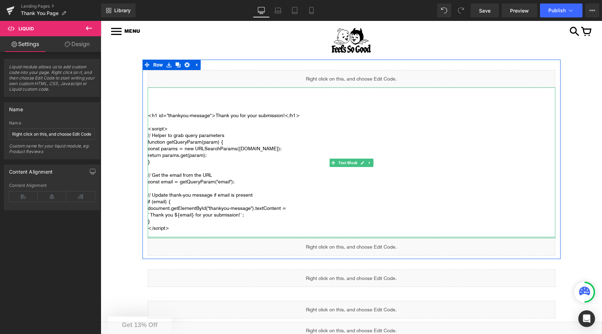
scroll to position [344, 0]
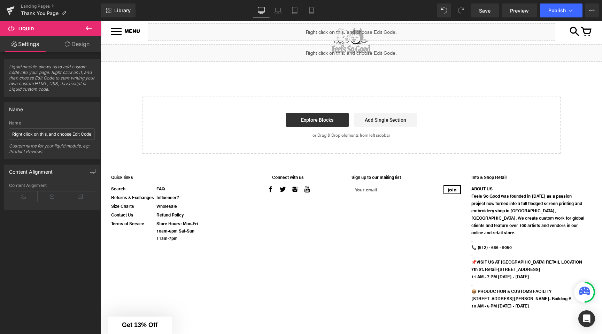
click at [88, 27] on icon at bounding box center [89, 28] width 8 height 8
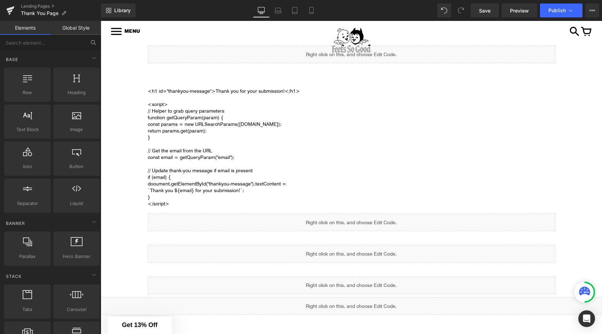
scroll to position [46, 0]
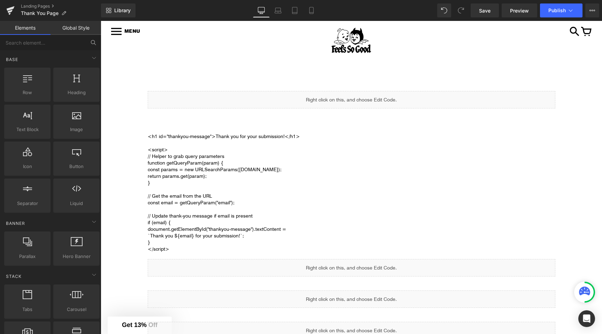
click at [104, 68] on div "HOME SHOP + MENS LADIES VINTAGE VINYL ACCESSORIES HATS" at bounding box center [351, 68] width 501 height 23
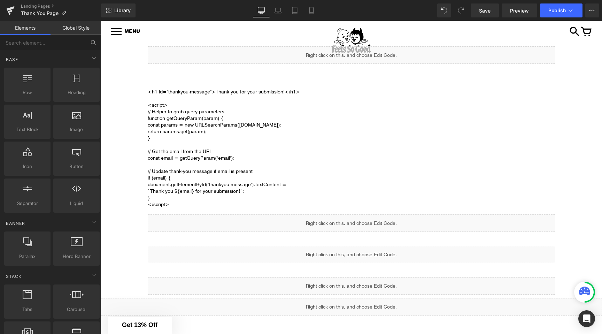
scroll to position [0, 0]
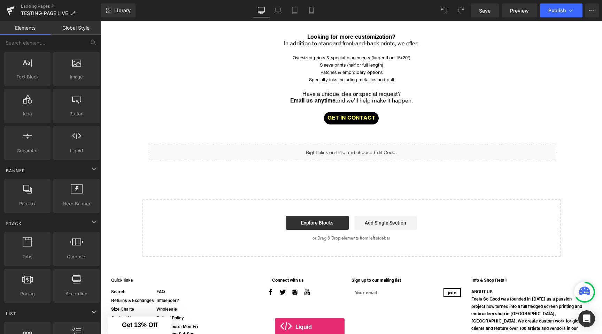
scroll to position [341, 0]
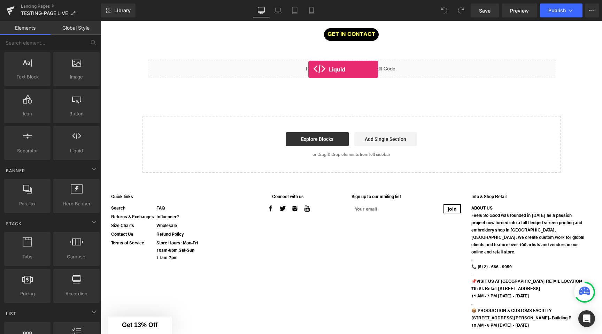
drag, startPoint x: 177, startPoint y: 165, endPoint x: 308, endPoint y: 71, distance: 161.6
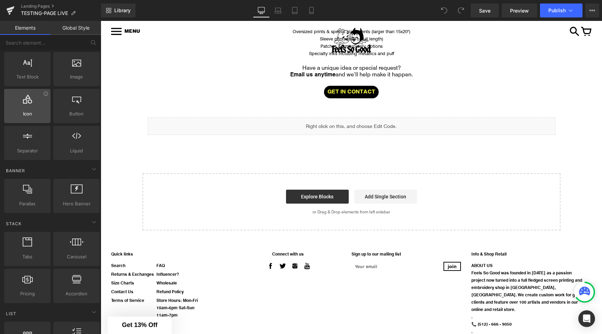
scroll to position [0, 0]
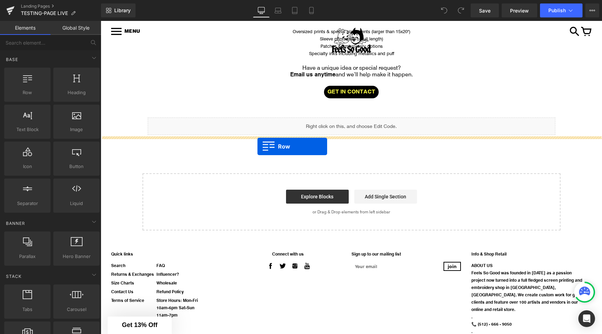
drag, startPoint x: 133, startPoint y: 112, endPoint x: 257, endPoint y: 146, distance: 128.6
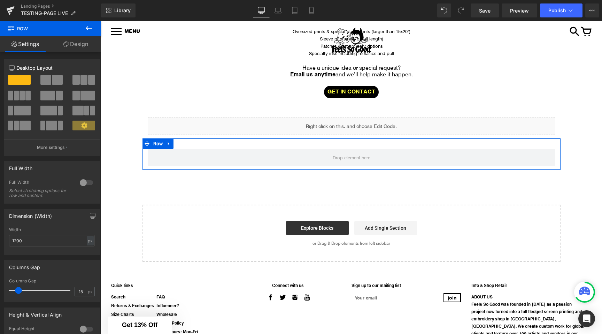
click at [86, 34] on button at bounding box center [89, 28] width 24 height 15
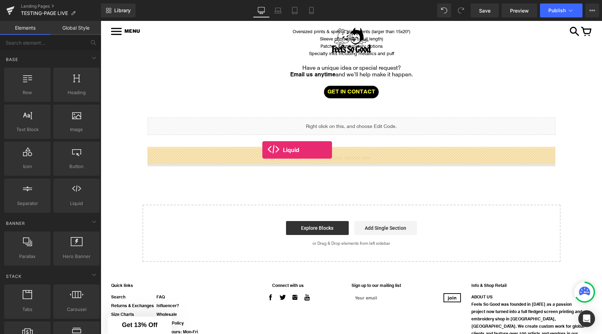
drag, startPoint x: 179, startPoint y: 225, endPoint x: 261, endPoint y: 152, distance: 110.2
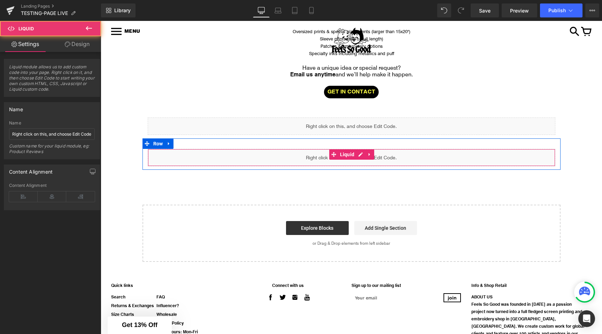
click at [344, 158] on div "Liquid" at bounding box center [351, 157] width 407 height 17
click at [362, 155] on div "Liquid" at bounding box center [351, 157] width 407 height 17
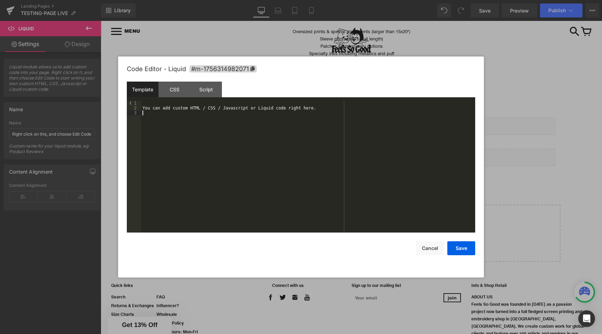
click at [199, 134] on div "You can add custom HTML / CSS / Javascript or Liquid code right here." at bounding box center [308, 171] width 334 height 141
click at [463, 245] on button "Save" at bounding box center [461, 248] width 28 height 14
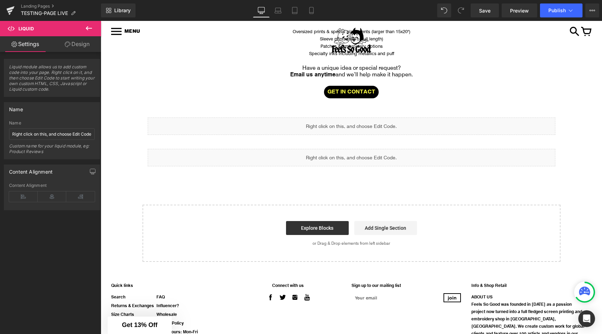
click at [412, 193] on div "Image Row Image Row Image Row LIVE PRINTING Button Turn your event into an unfo…" at bounding box center [351, 51] width 501 height 419
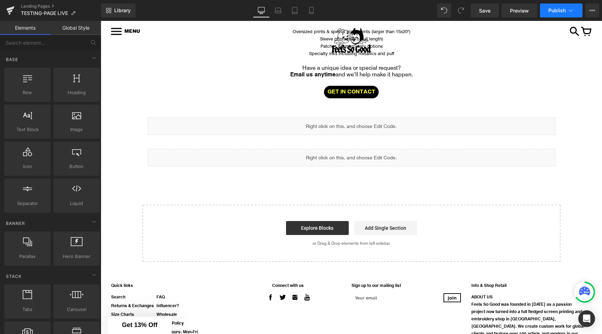
click at [558, 7] on button "Publish" at bounding box center [561, 10] width 42 height 14
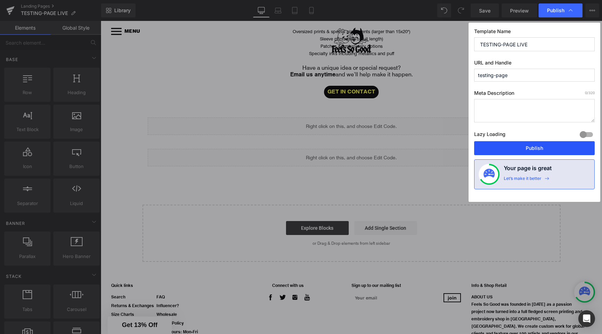
click at [511, 150] on button "Publish" at bounding box center [534, 148] width 120 height 14
